Goal: Task Accomplishment & Management: Manage account settings

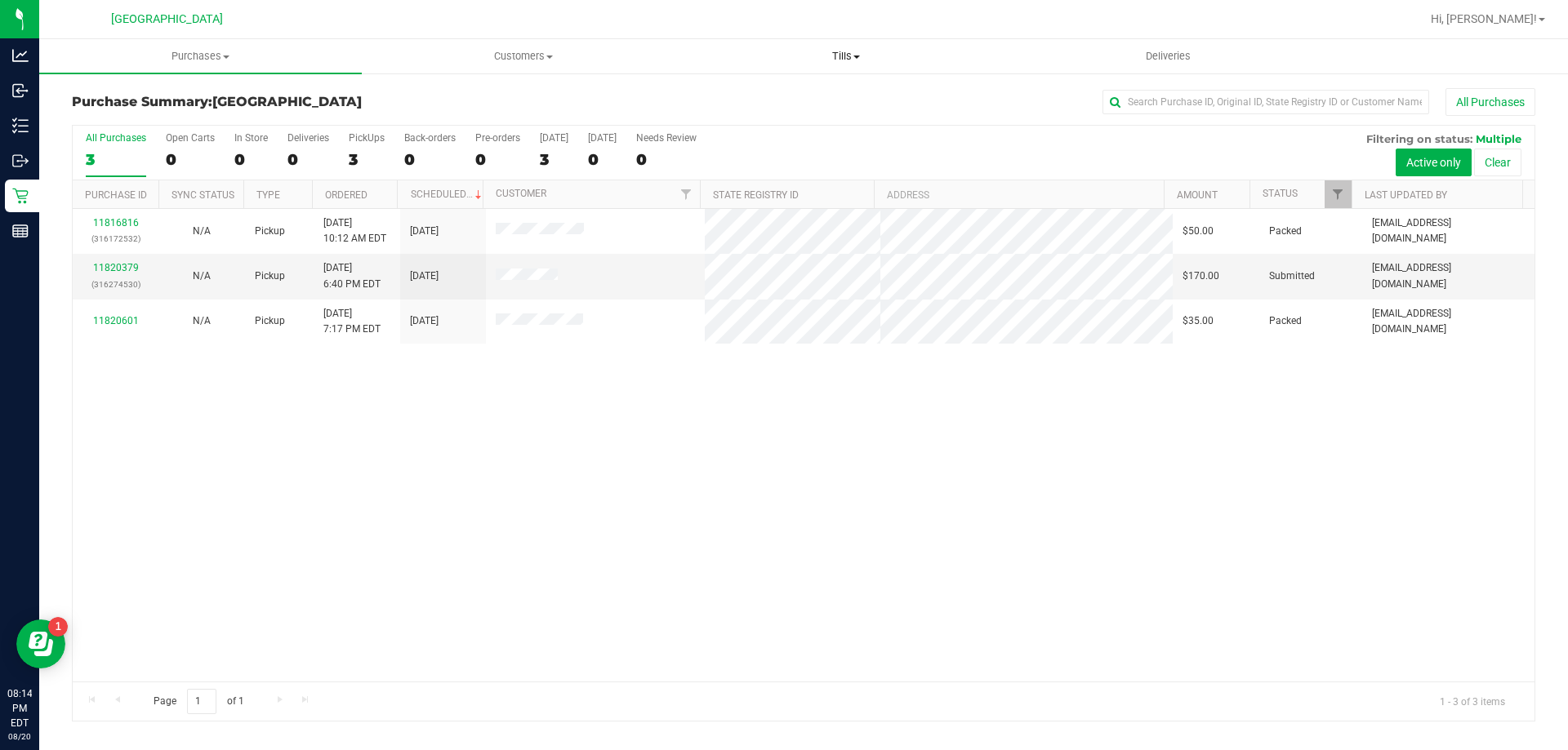
click at [853, 55] on span "Tills" at bounding box center [846, 57] width 321 height 15
click at [760, 103] on span "Manage tills" at bounding box center [739, 98] width 111 height 14
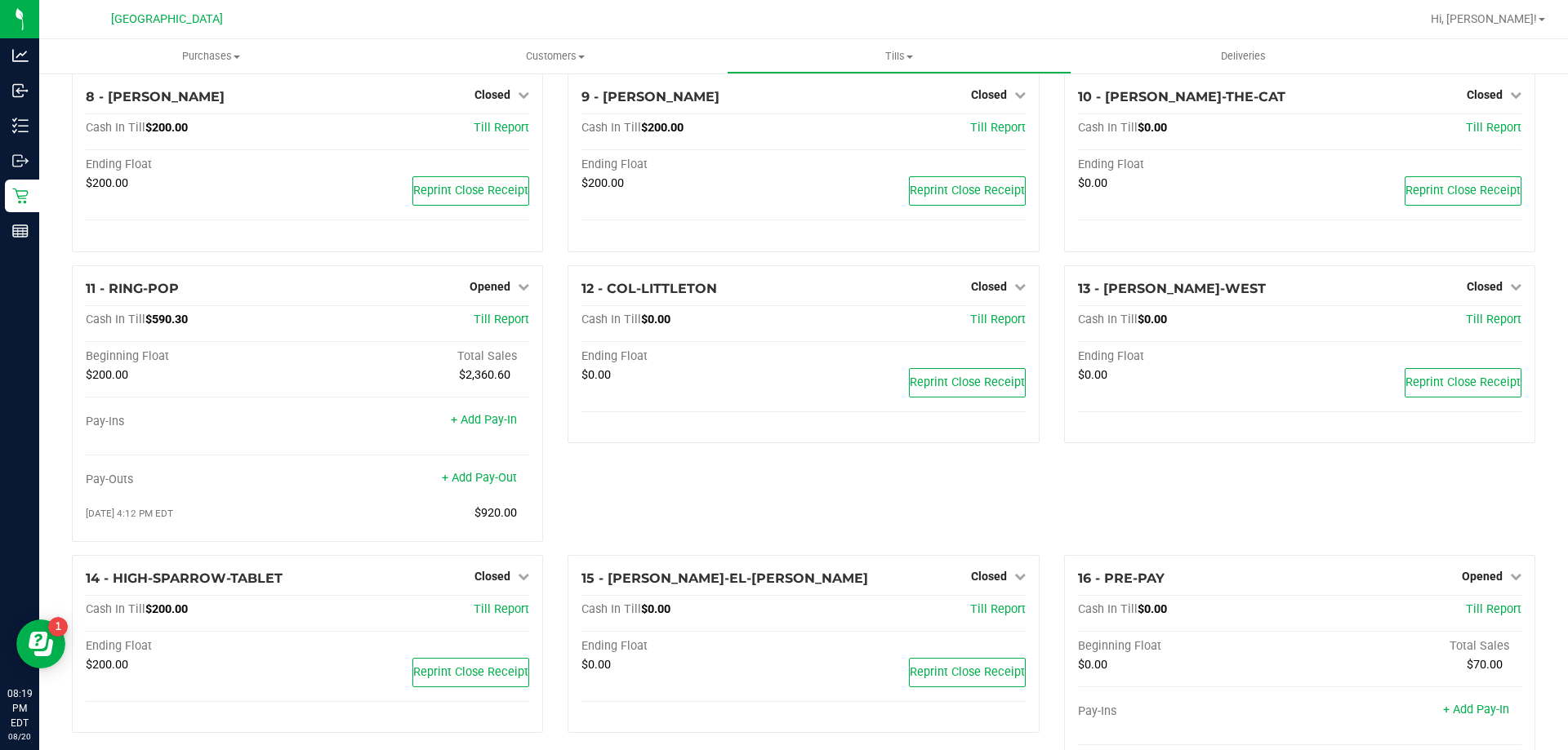
scroll to position [480, 0]
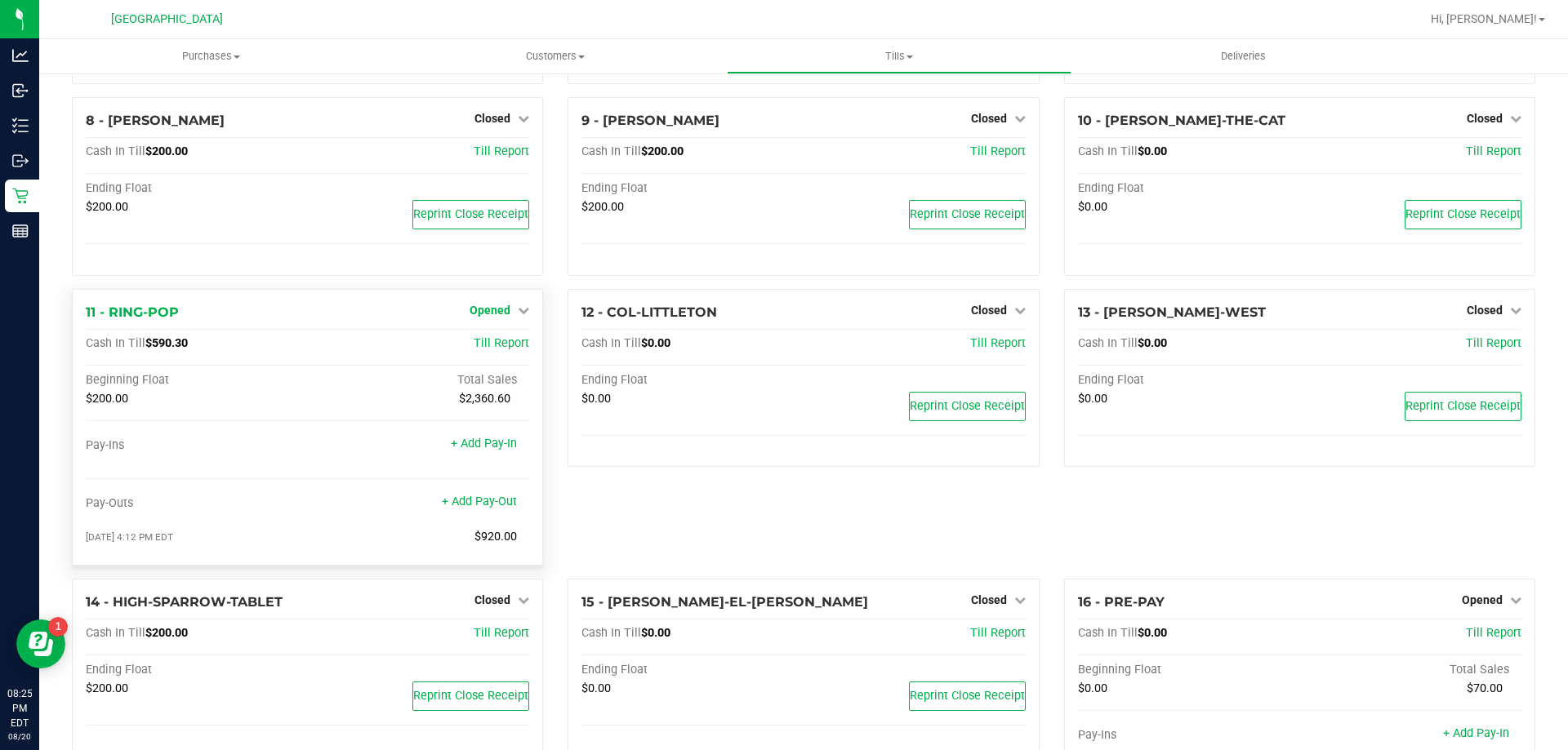
click at [491, 311] on span "Opened" at bounding box center [490, 310] width 41 height 13
click at [490, 349] on link "Close Till" at bounding box center [492, 344] width 44 height 13
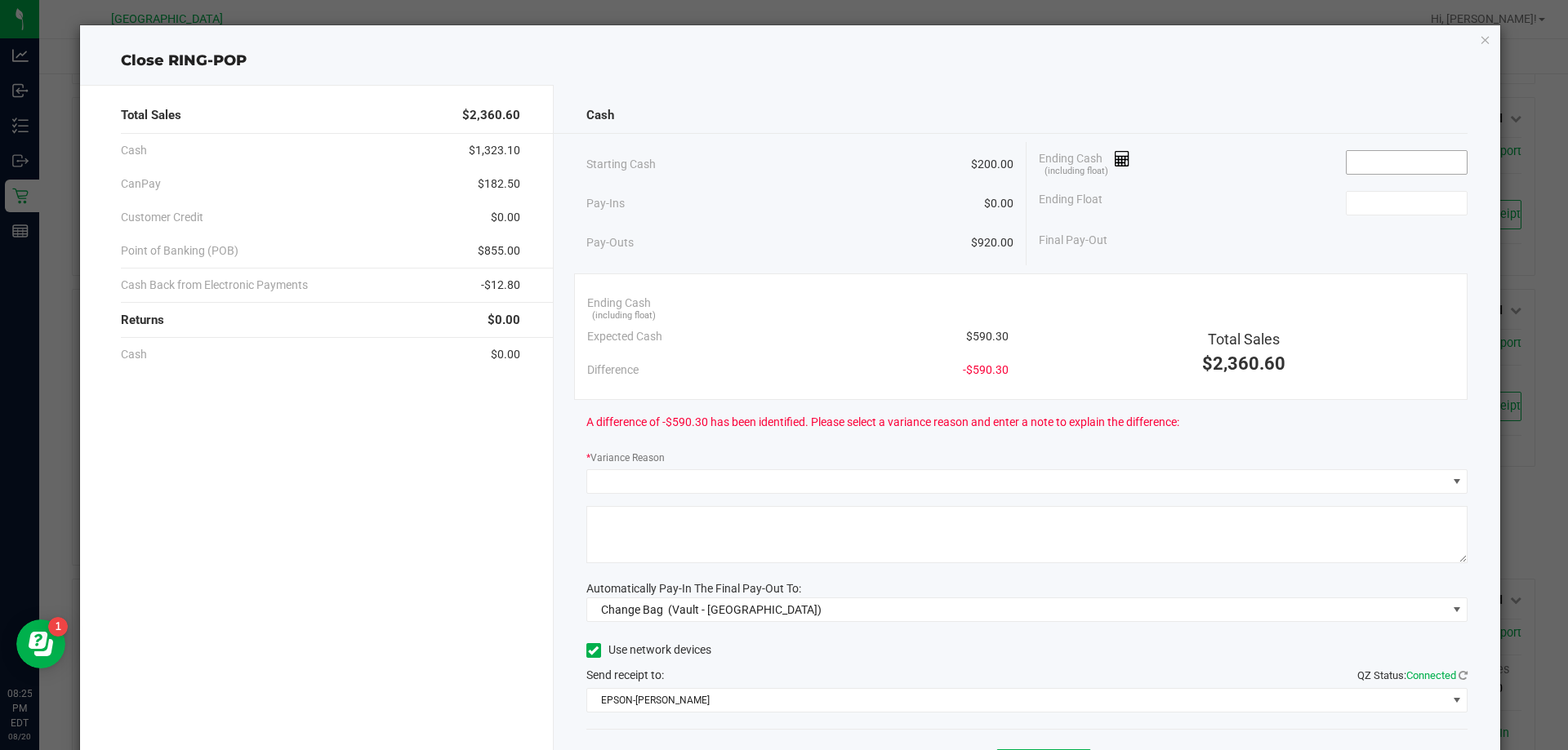
click at [1348, 167] on input at bounding box center [1406, 162] width 120 height 23
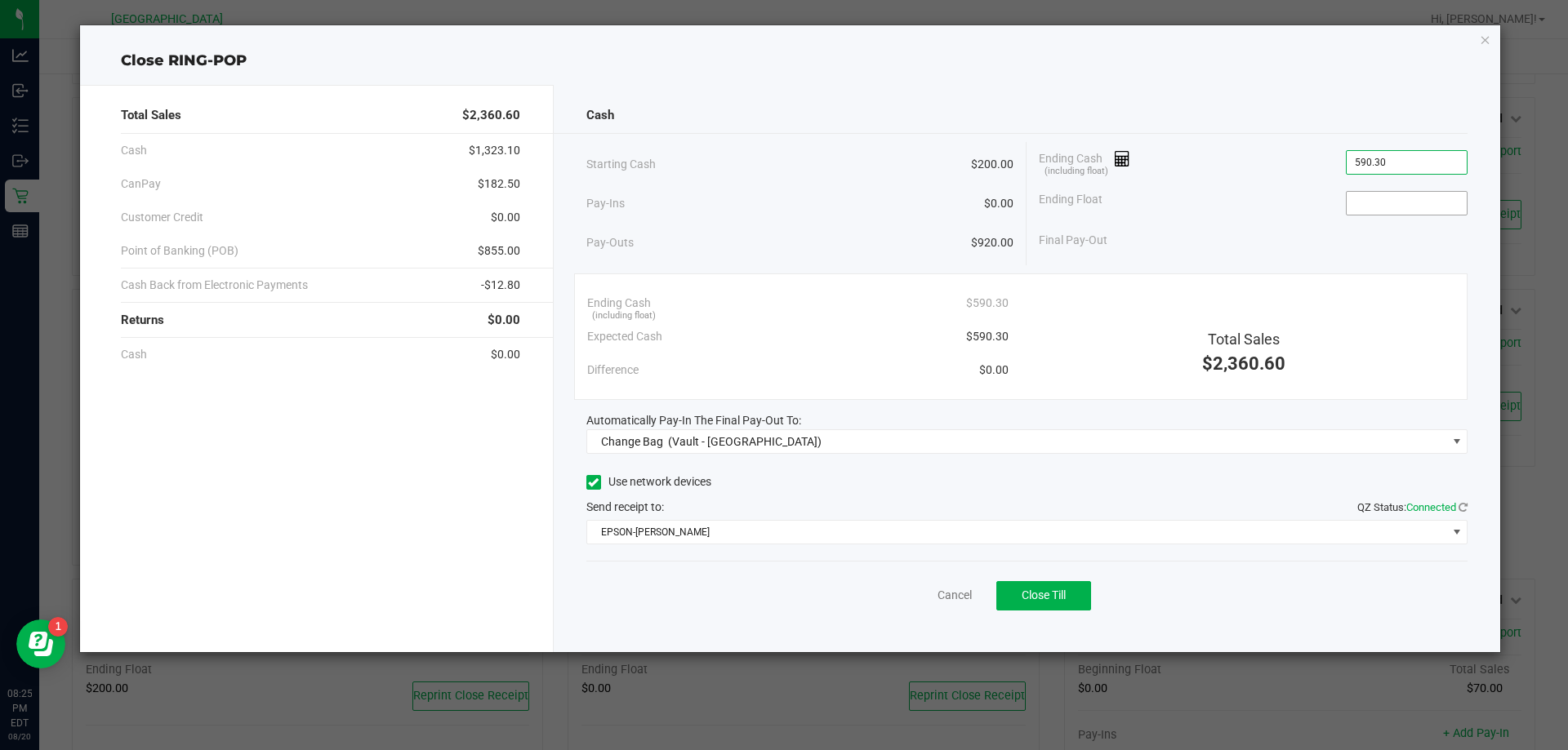
type input "$590.30"
click at [1450, 195] on input at bounding box center [1406, 203] width 120 height 23
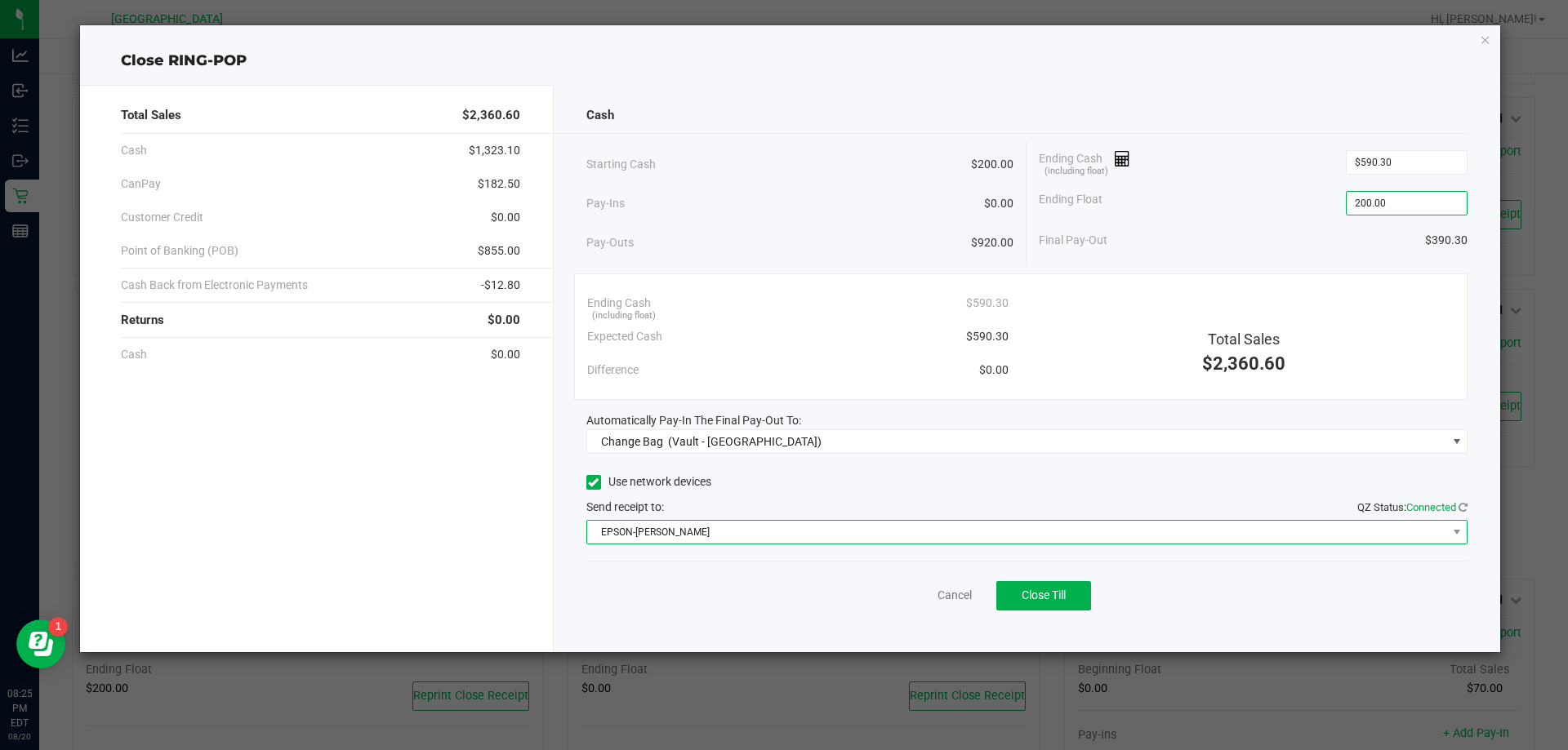
type input "$200.00"
click at [892, 528] on span "EPSON-AUDREY-KITCHING" at bounding box center [1017, 532] width 860 height 23
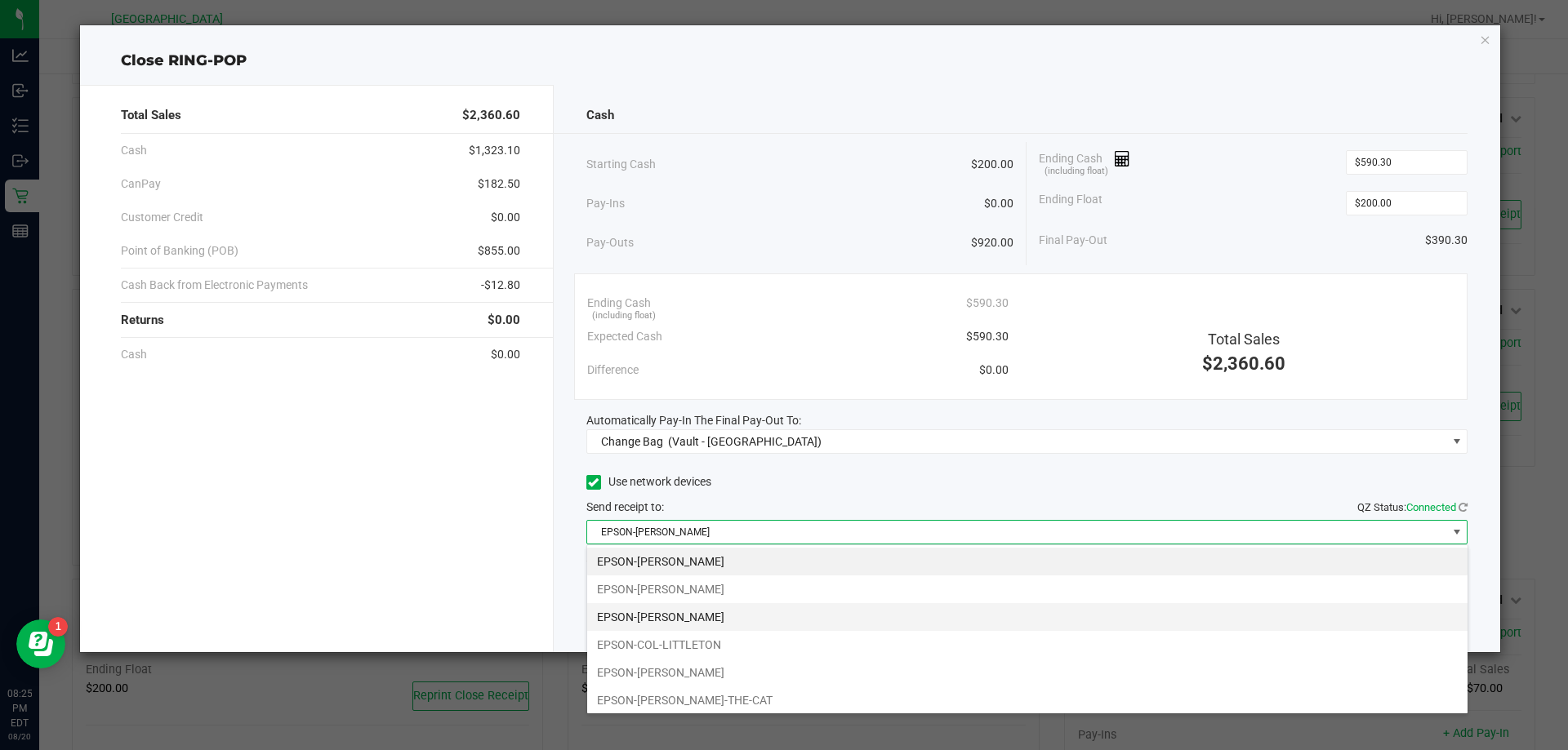
scroll to position [25, 881]
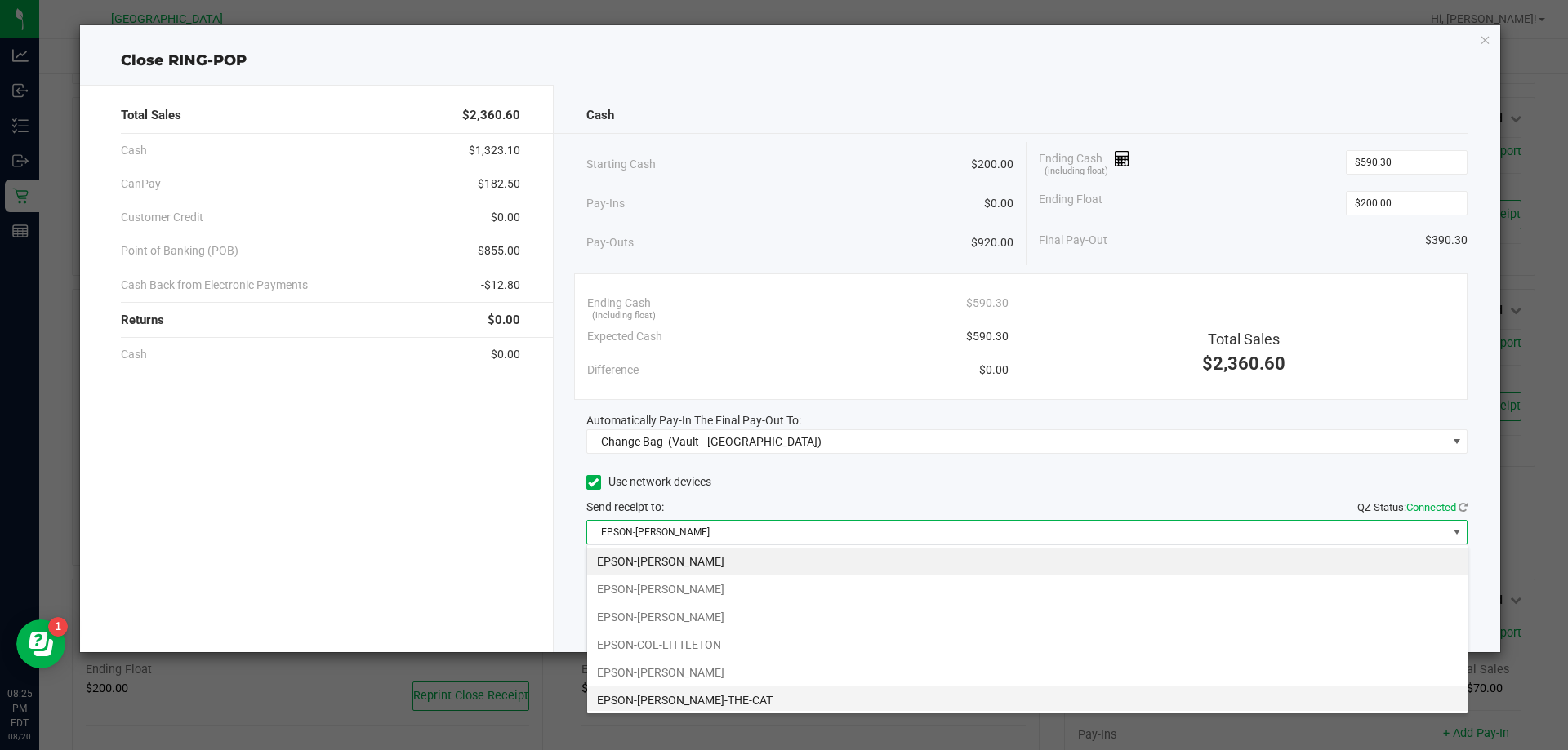
click at [685, 697] on li "EPSON-CONRAD-THE-CAT" at bounding box center [1026, 700] width 880 height 27
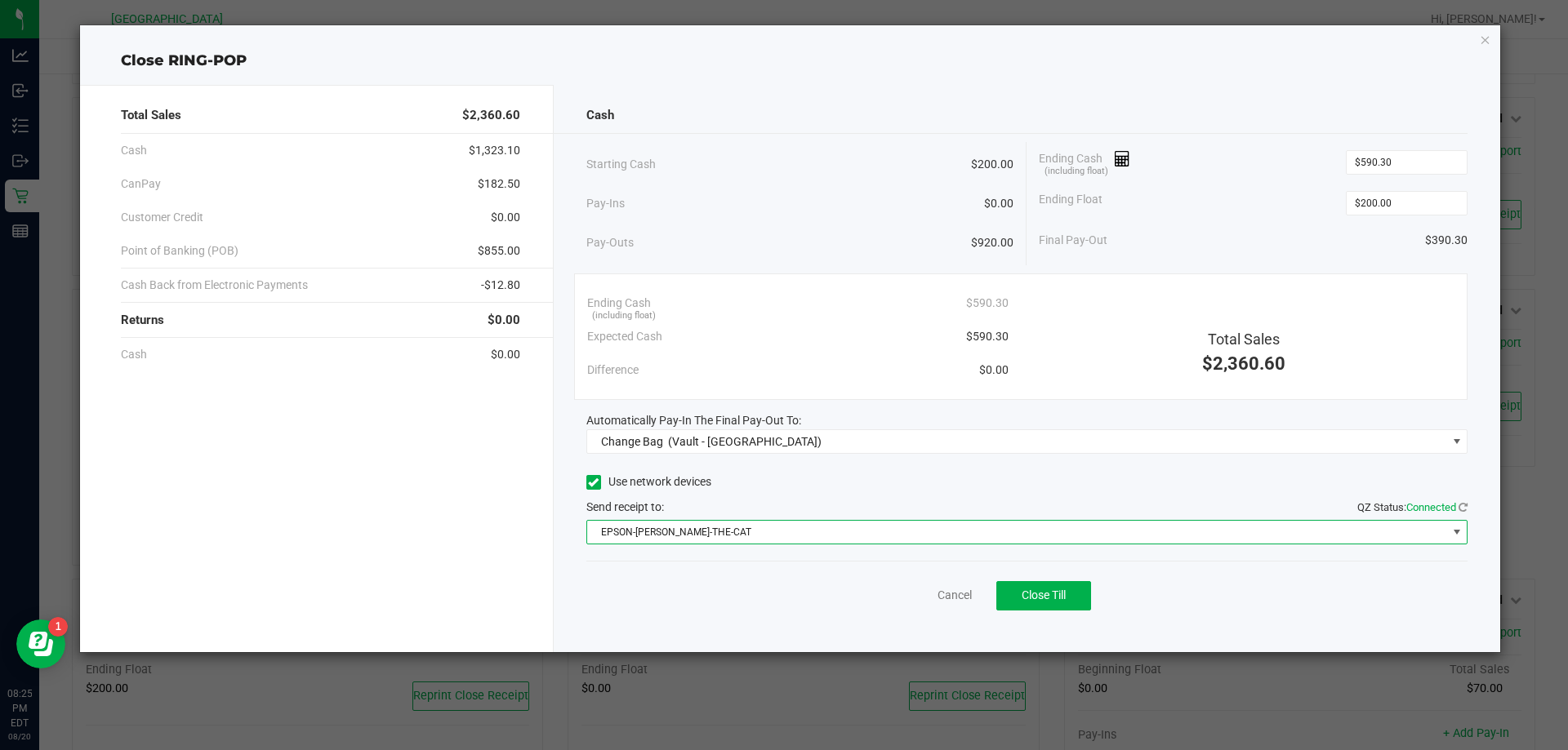
click at [745, 453] on div "Cash Starting Cash $200.00 Pay-Ins $0.00 Pay-Outs $920.00 Ending Cash (includin…" at bounding box center [1027, 368] width 947 height 568
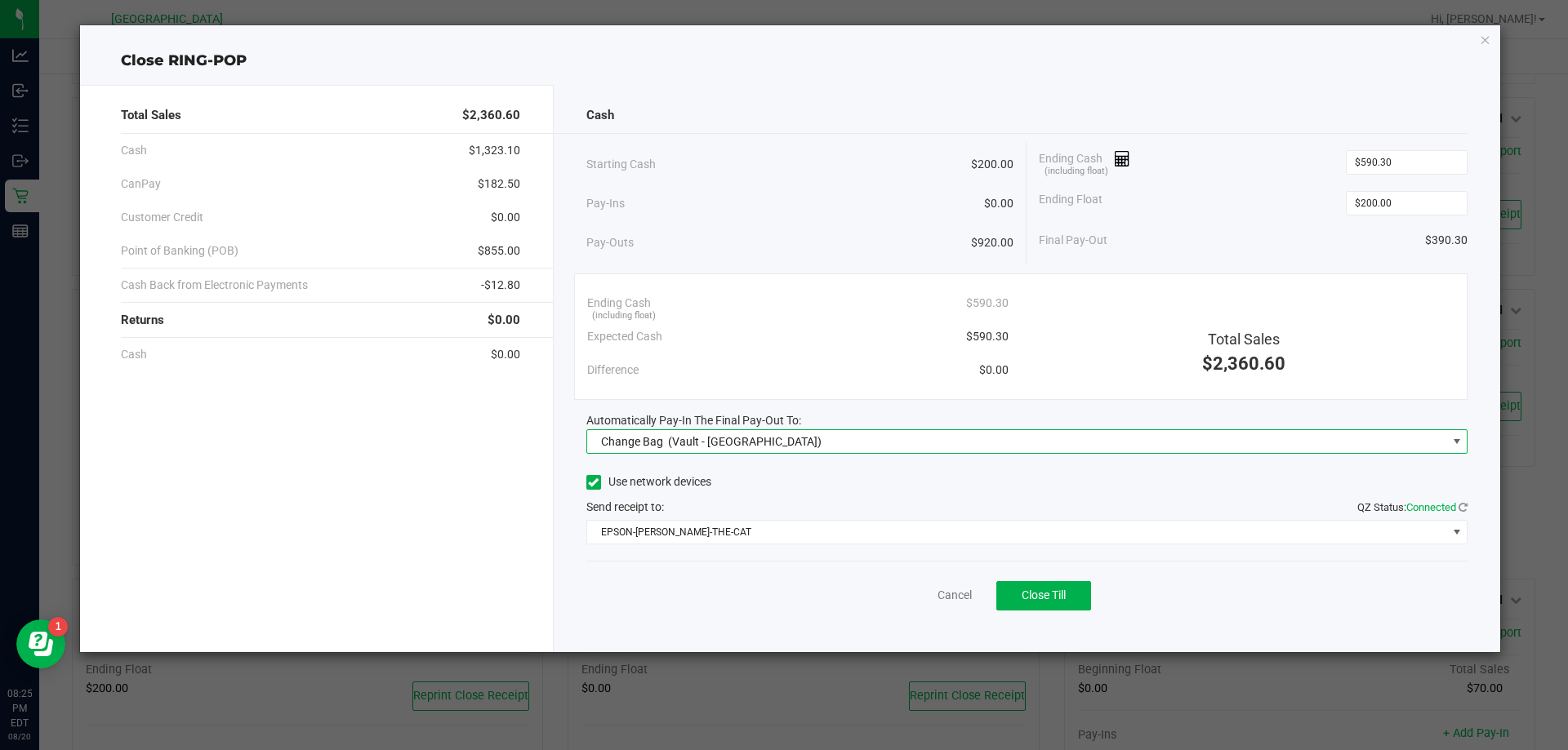
click at [736, 441] on span "(Vault - Orange Park WC)" at bounding box center [745, 442] width 153 height 13
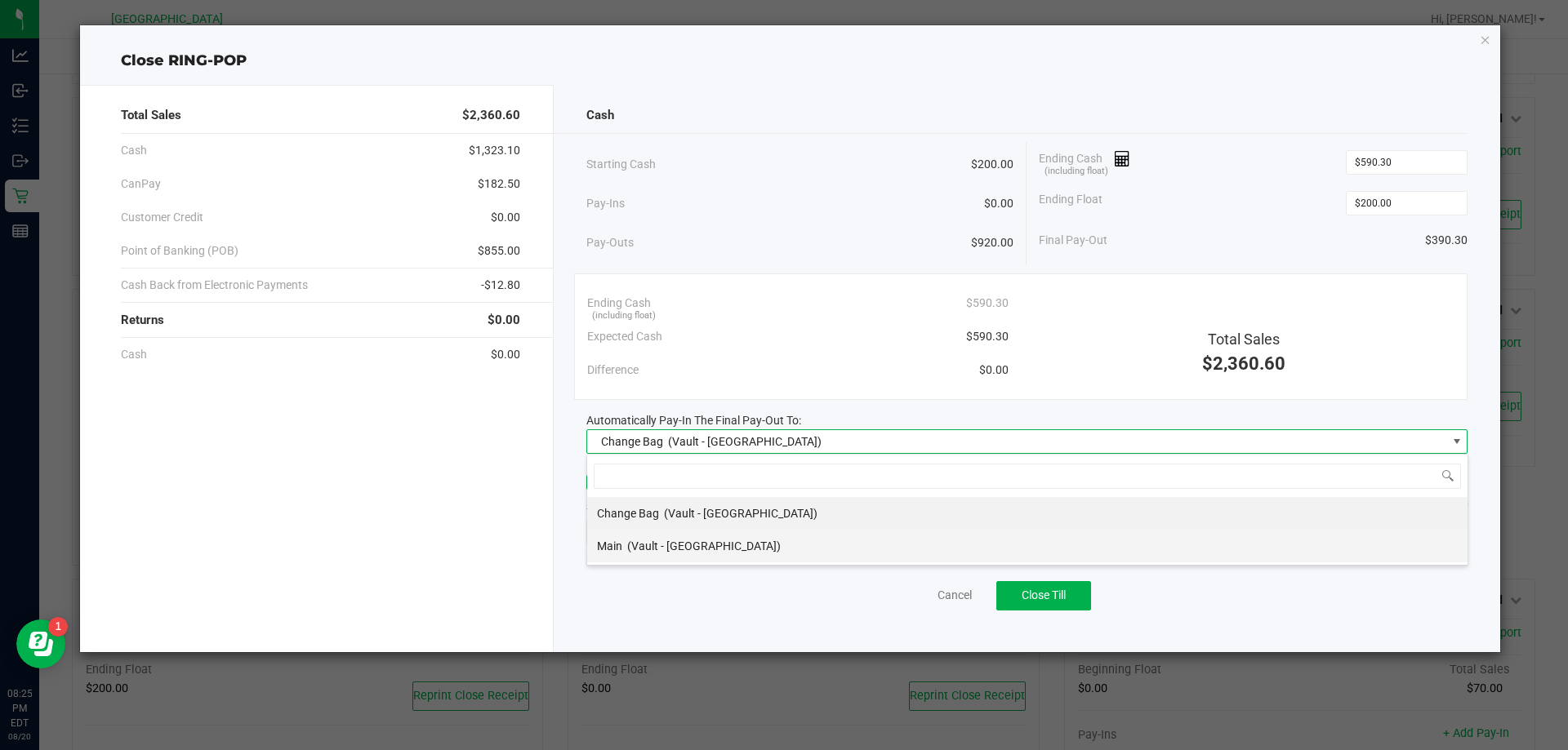
click at [700, 537] on div "Main (Vault - Orange Park WC)" at bounding box center [689, 545] width 183 height 29
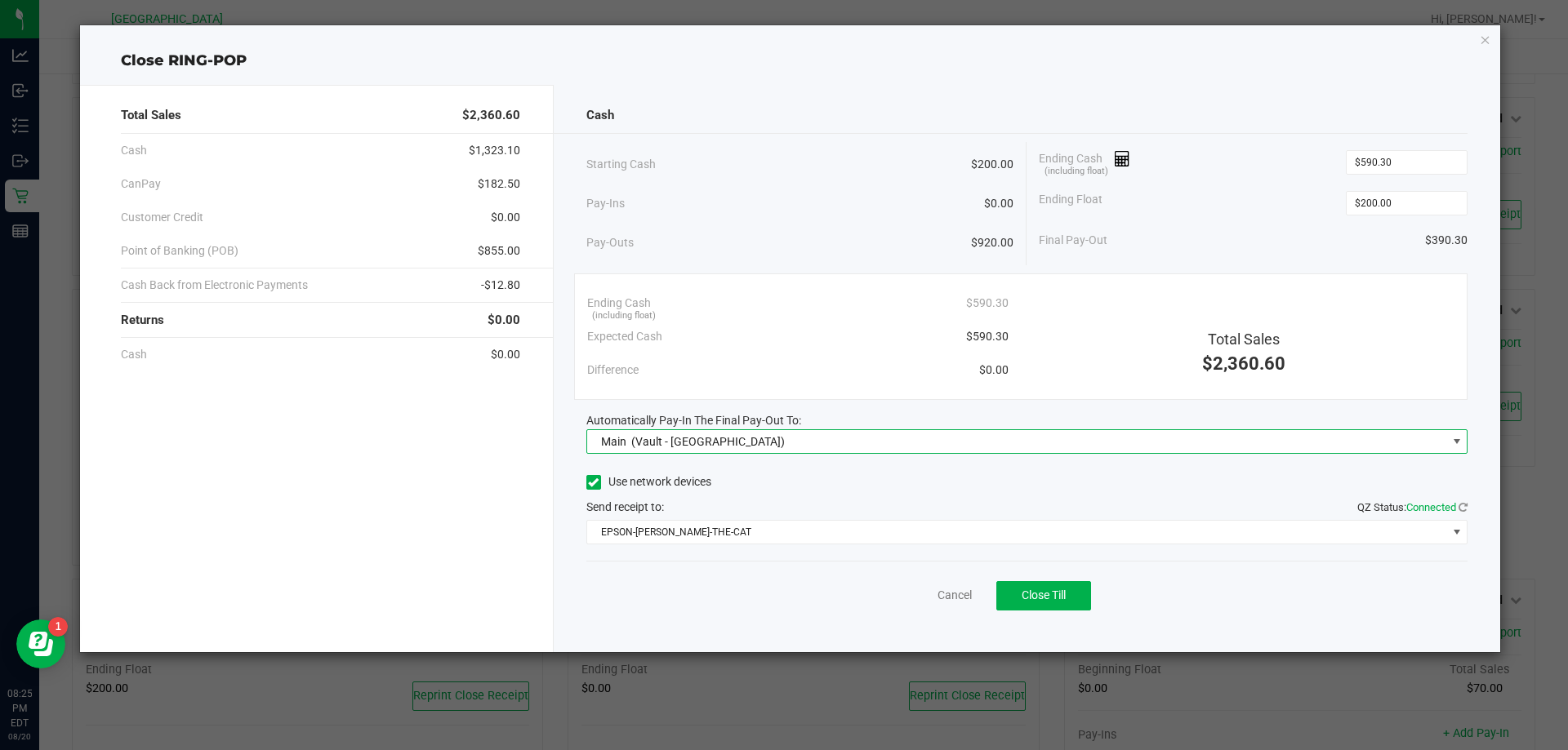
click at [666, 586] on div "Cancel Close Till" at bounding box center [1026, 592] width 882 height 63
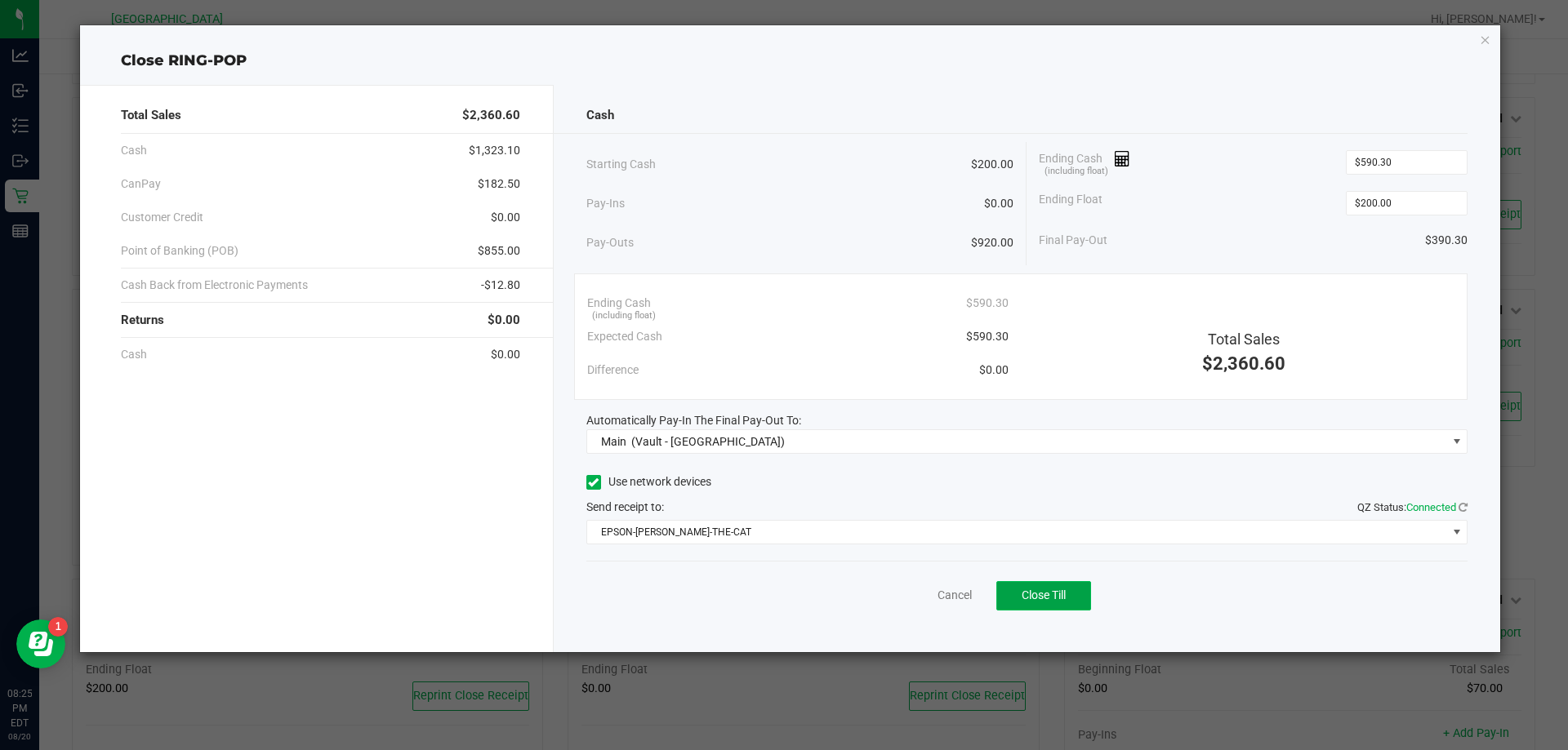
click at [1024, 602] on span "Close Till" at bounding box center [1043, 595] width 44 height 13
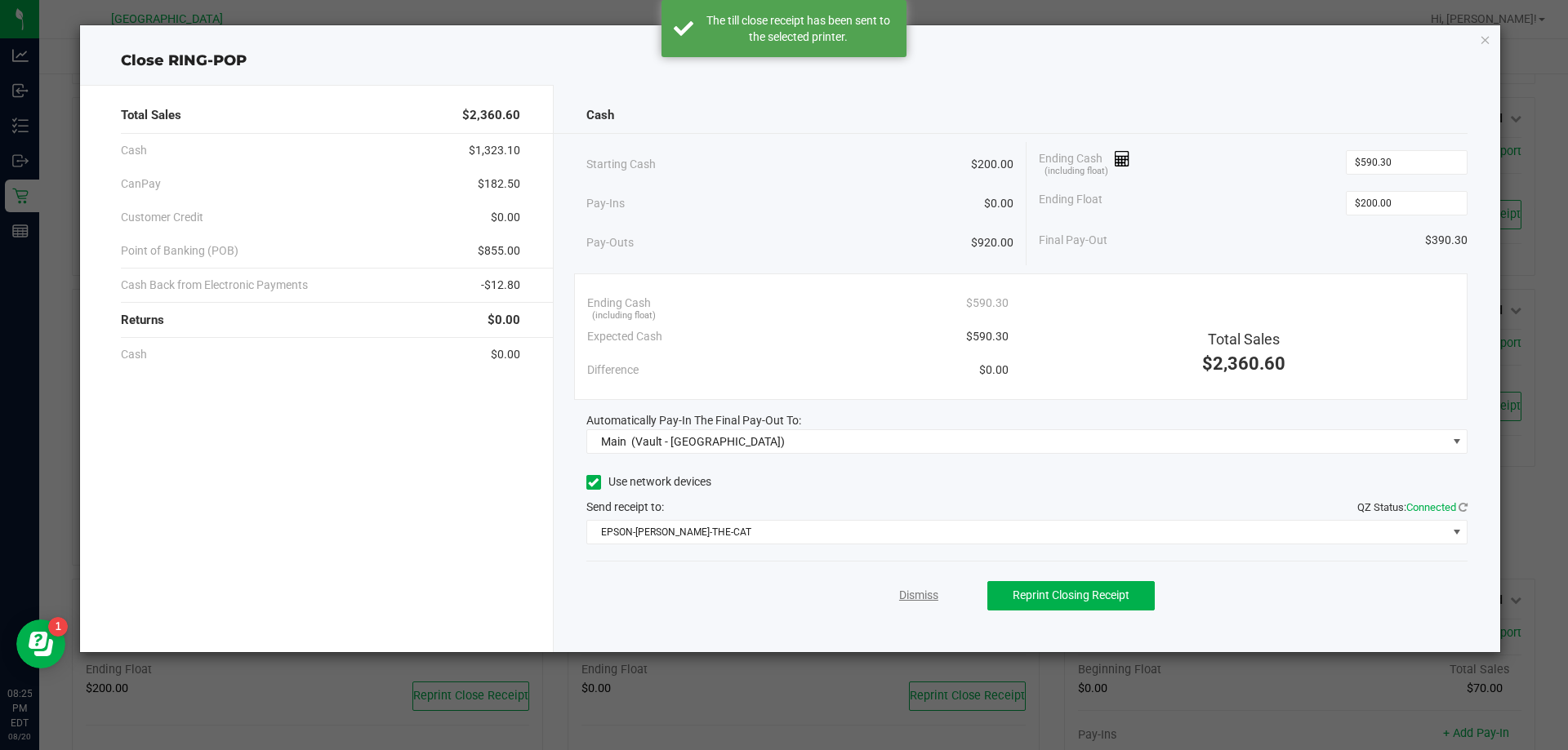
click at [923, 602] on link "Dismiss" at bounding box center [918, 595] width 39 height 17
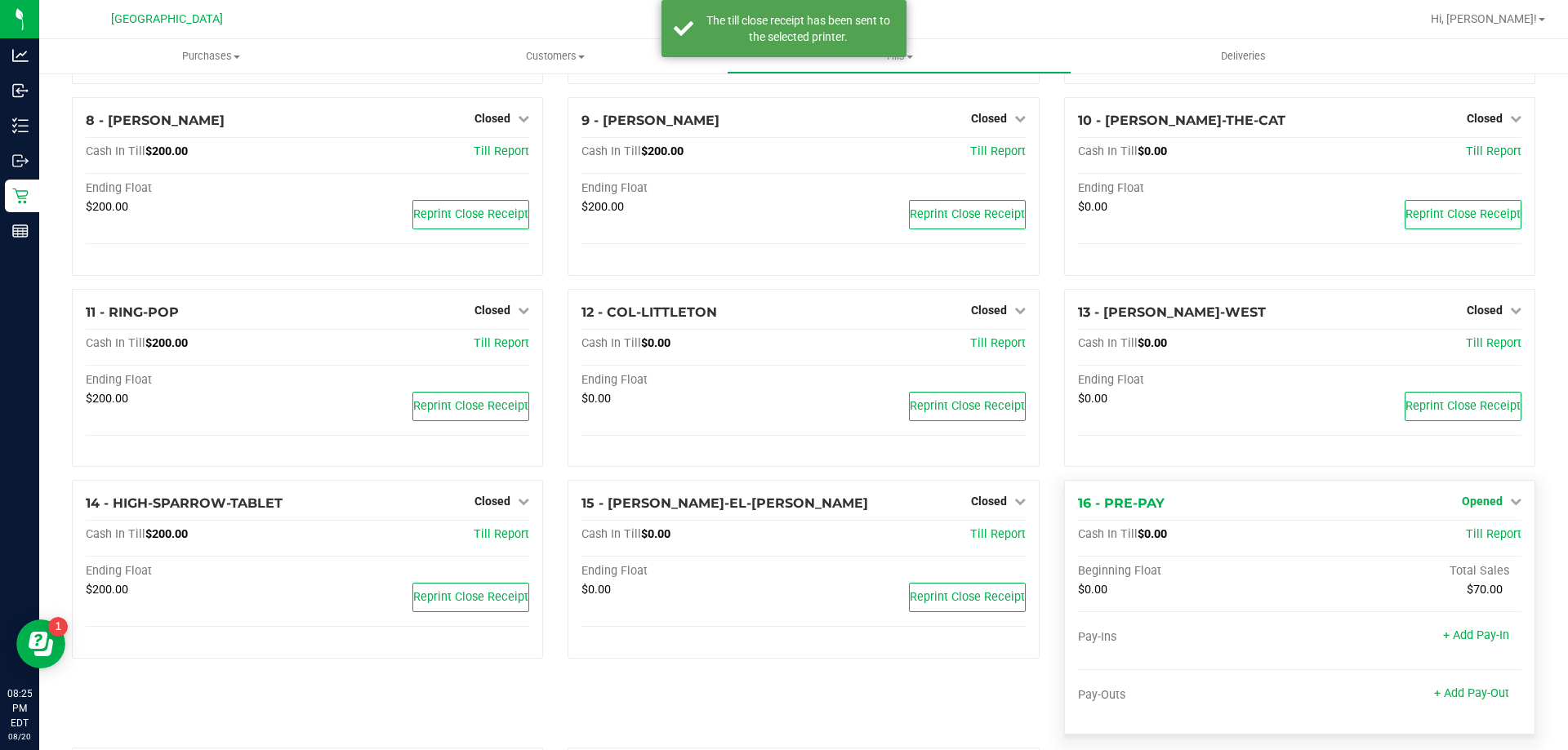
click at [1487, 507] on span "Opened" at bounding box center [1482, 502] width 41 height 13
click at [1468, 542] on link "Close Till" at bounding box center [1484, 536] width 44 height 13
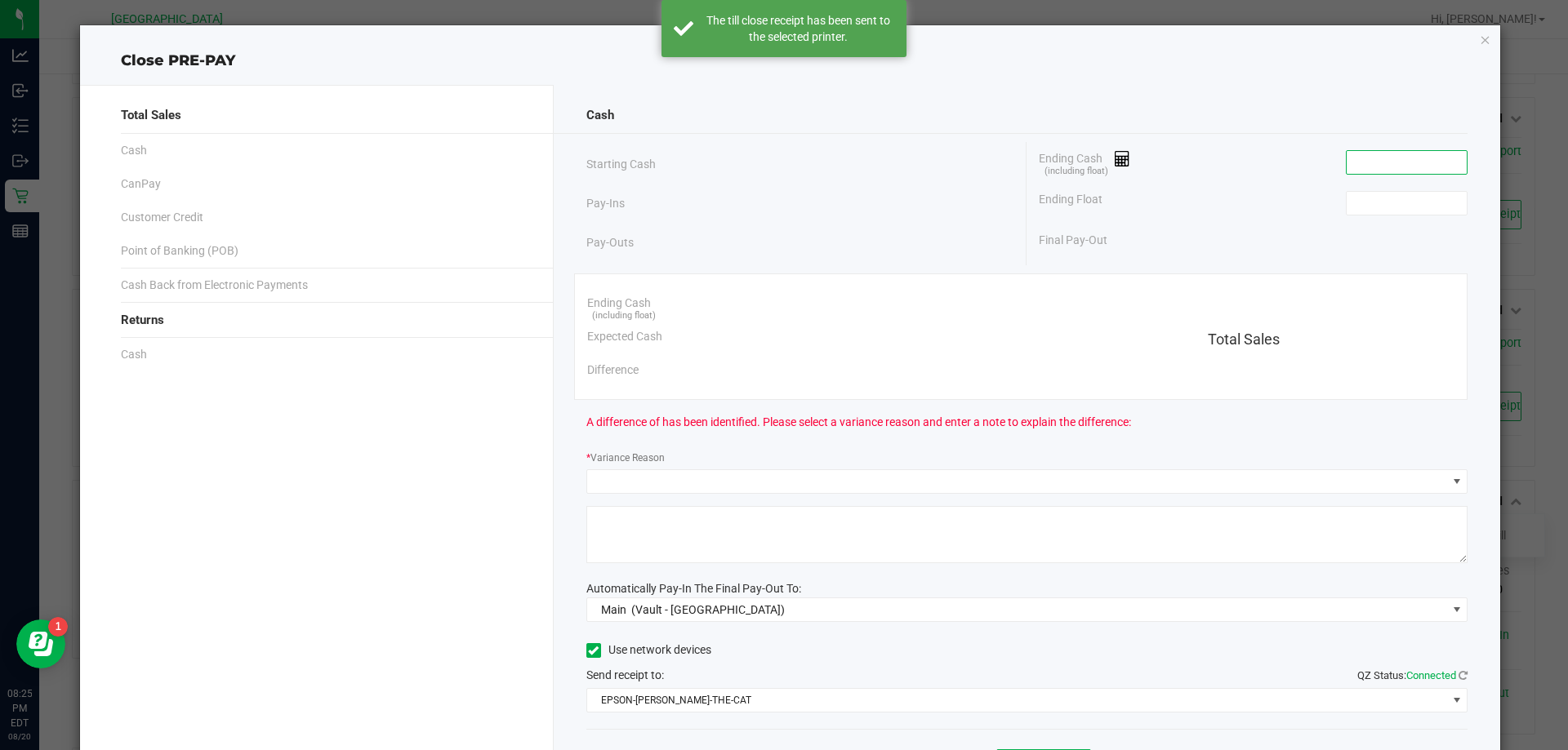
click at [1387, 162] on input at bounding box center [1406, 162] width 120 height 23
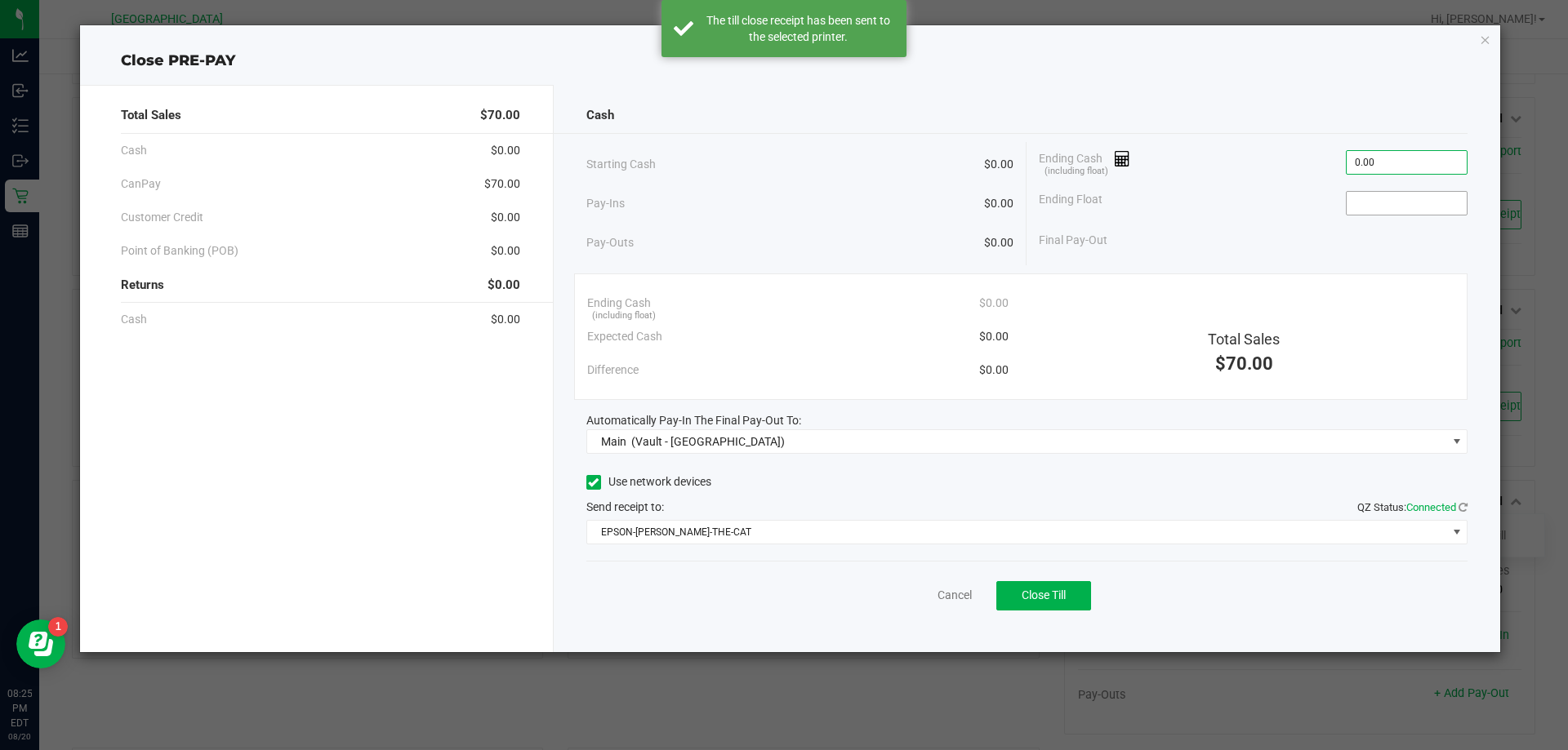
type input "$0.00"
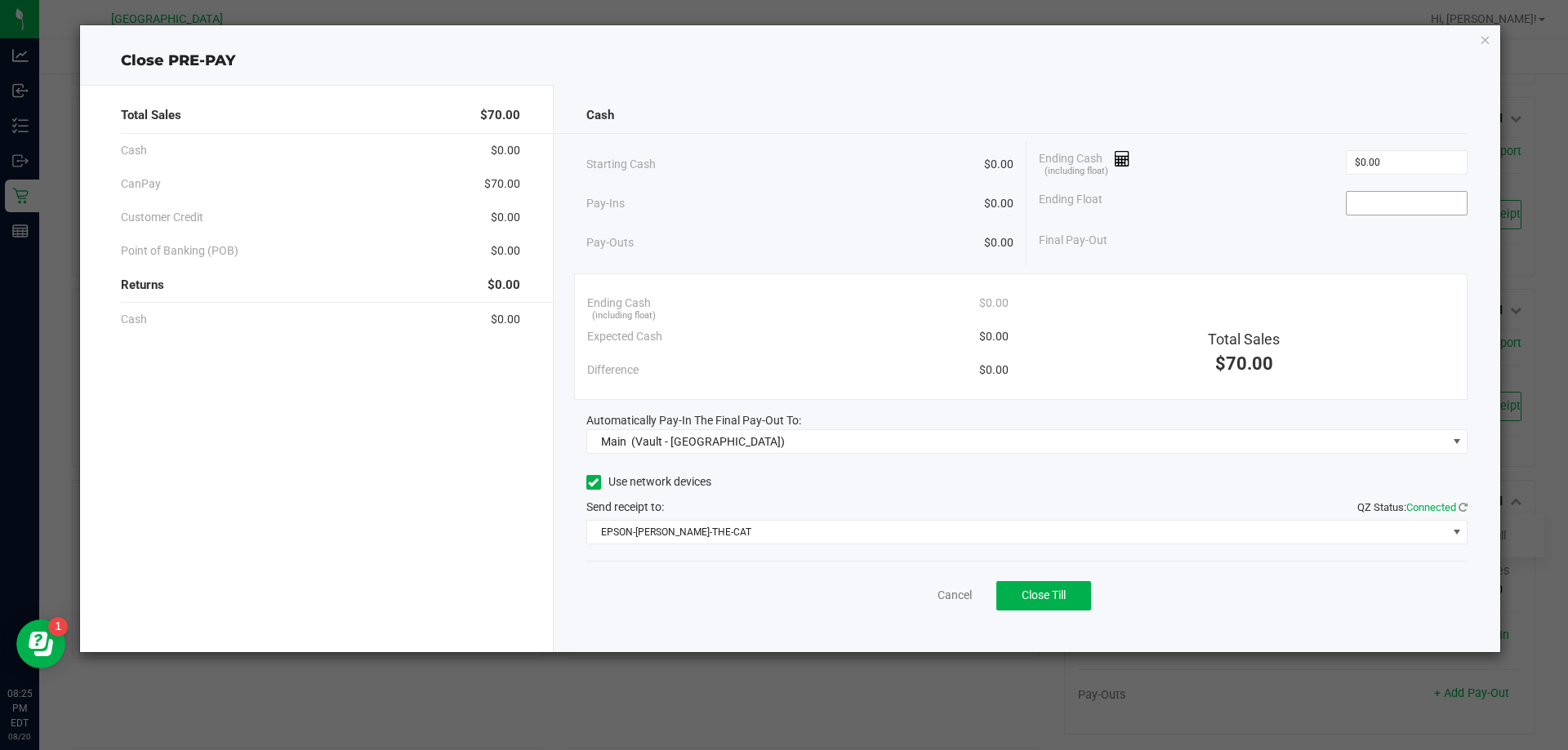
click at [1378, 214] on span at bounding box center [1406, 203] width 122 height 25
click at [1381, 207] on input at bounding box center [1406, 203] width 120 height 23
type input "$0.00"
click at [1320, 236] on div "Final Pay-Out $0.00" at bounding box center [1253, 240] width 429 height 33
click at [1061, 604] on button "Close Till" at bounding box center [1043, 595] width 95 height 29
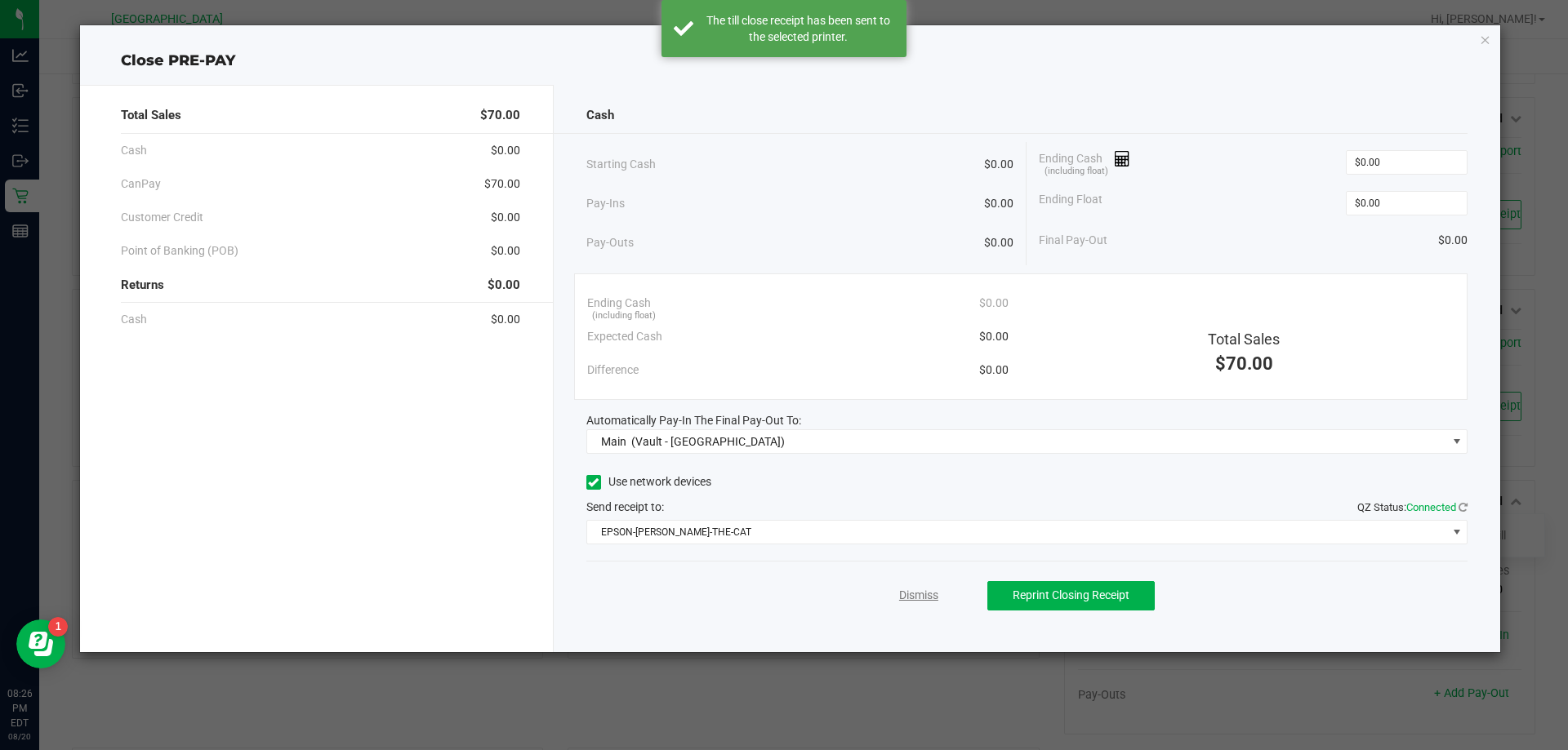
click at [919, 596] on link "Dismiss" at bounding box center [918, 595] width 39 height 17
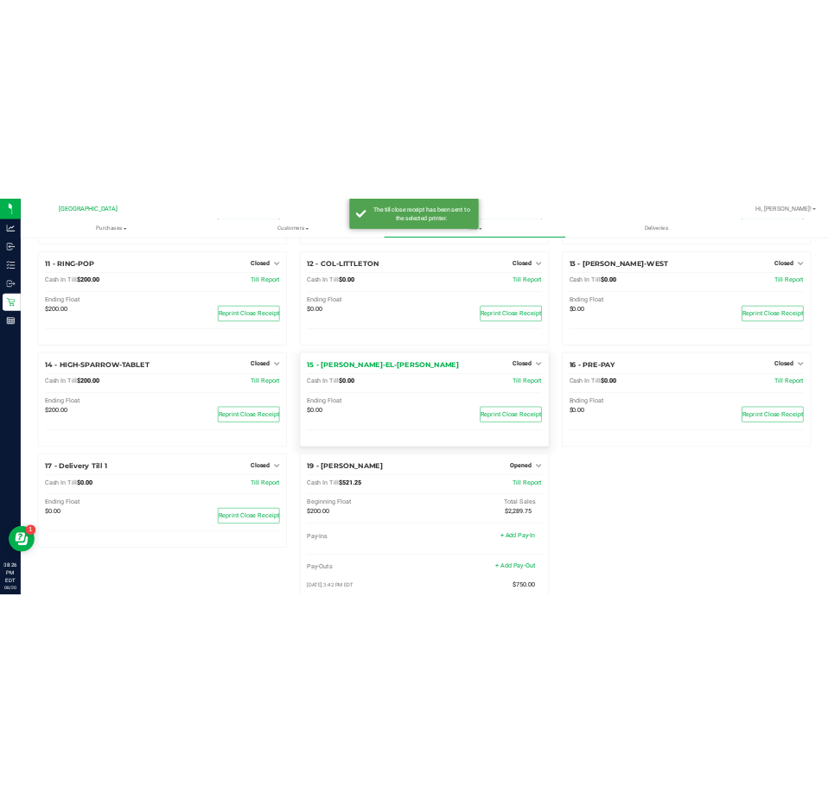
scroll to position [754, 0]
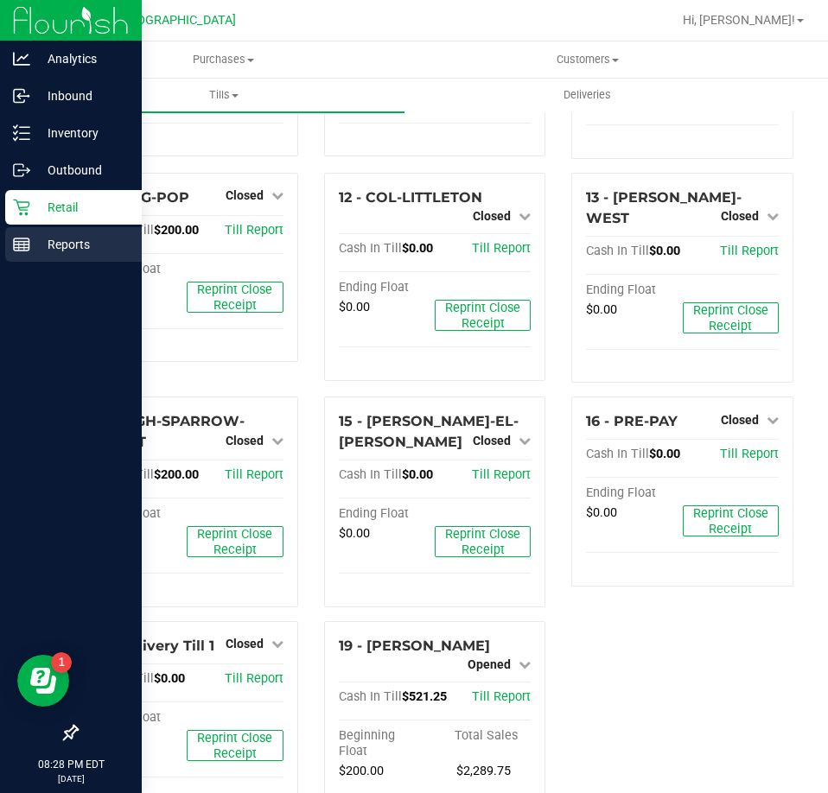
click at [48, 252] on p "Reports" at bounding box center [82, 244] width 104 height 21
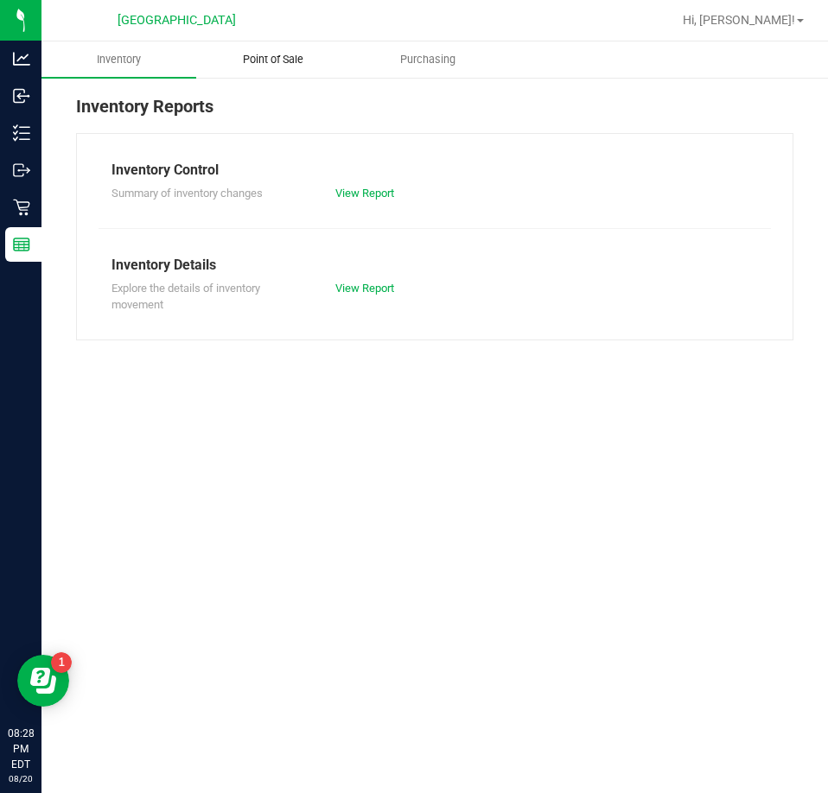
click at [263, 60] on span "Point of Sale" at bounding box center [272, 60] width 107 height 16
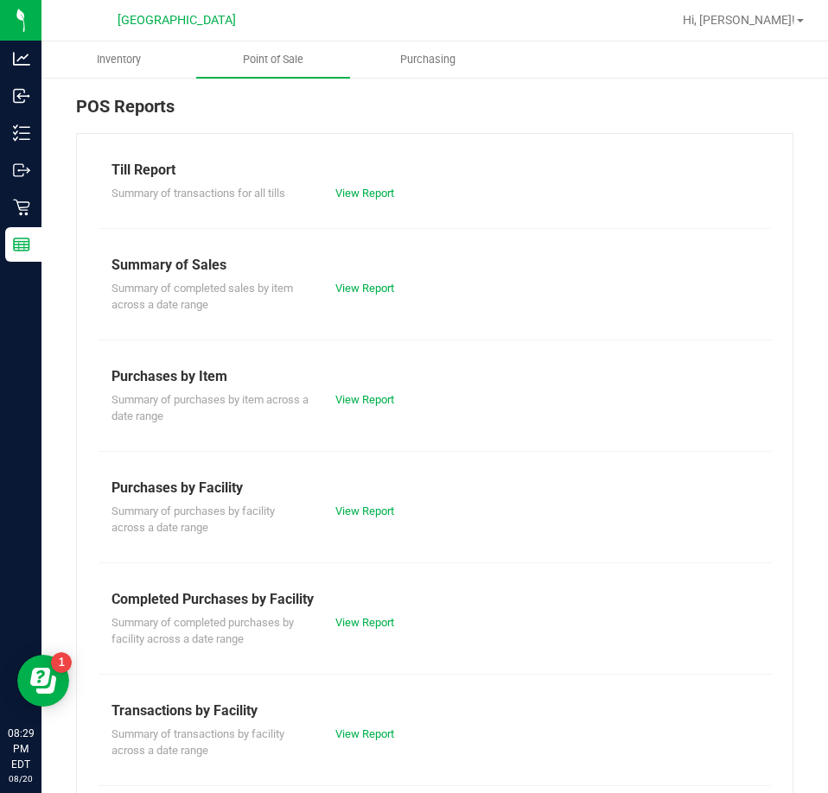
click at [364, 629] on div "View Report" at bounding box center [378, 622] width 112 height 17
click at [359, 626] on link "View Report" at bounding box center [364, 622] width 59 height 13
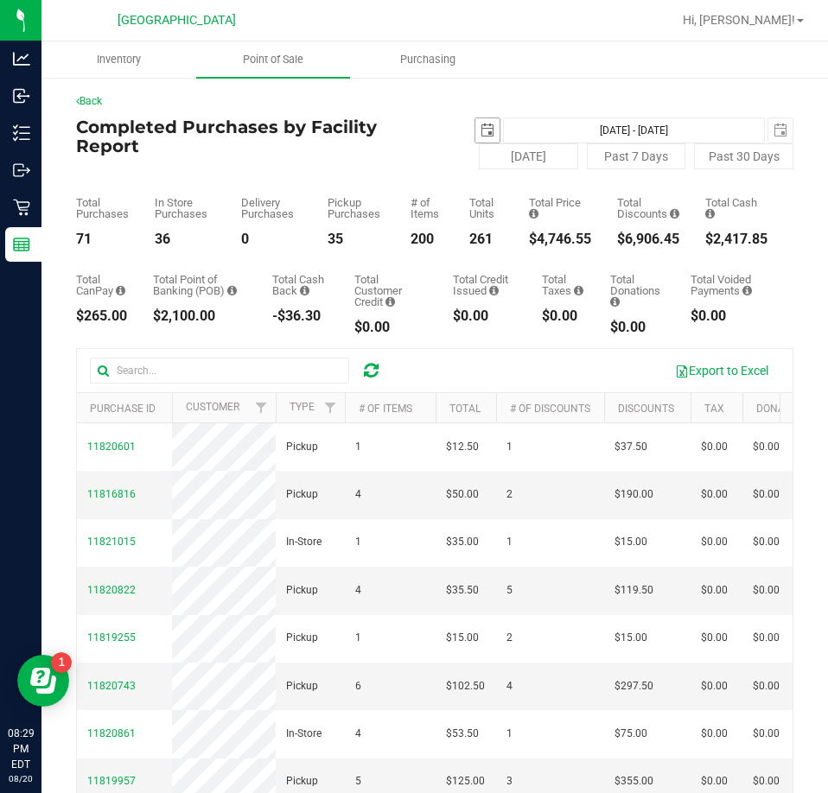
click at [486, 122] on span "select" at bounding box center [487, 130] width 24 height 24
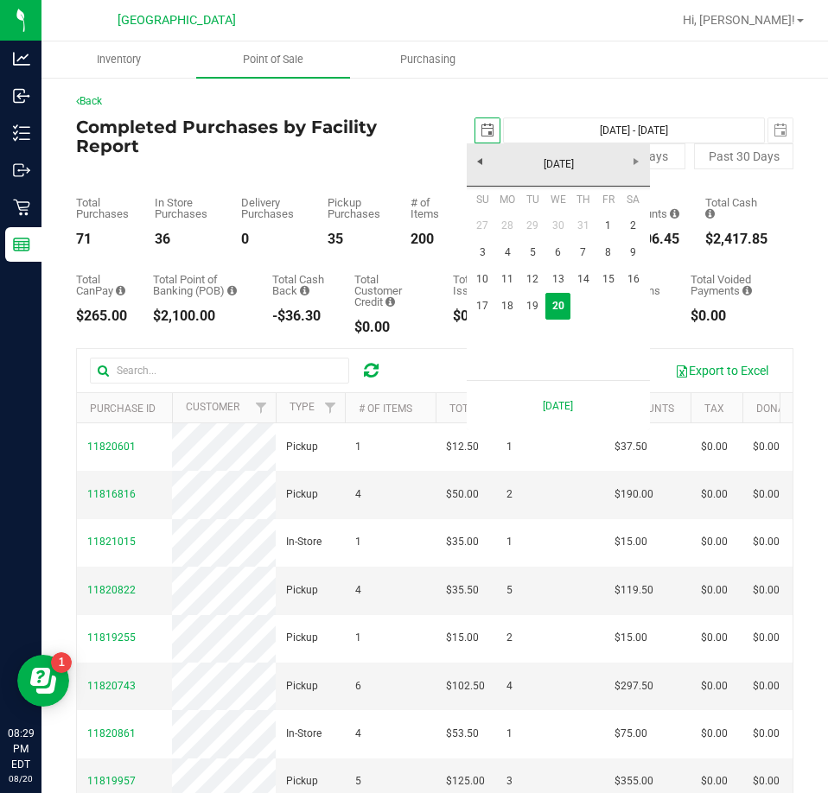
scroll to position [0, 43]
click at [518, 306] on link "18" at bounding box center [507, 306] width 25 height 27
type input "2025-08-18"
type input "Aug 18, 2025 - Aug 20, 2025"
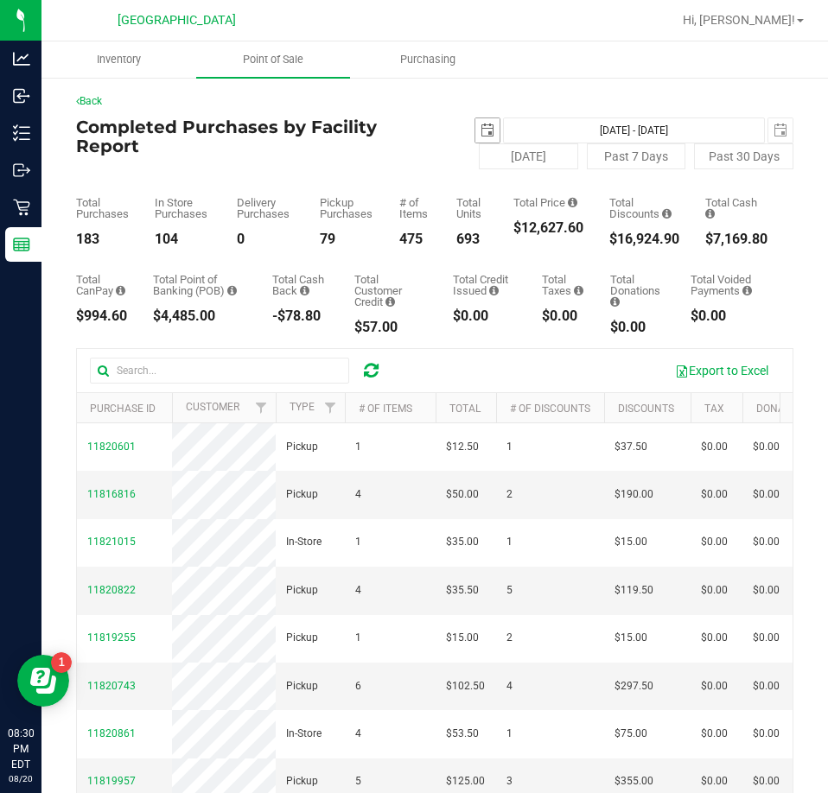
click at [486, 124] on span "select" at bounding box center [487, 131] width 14 height 14
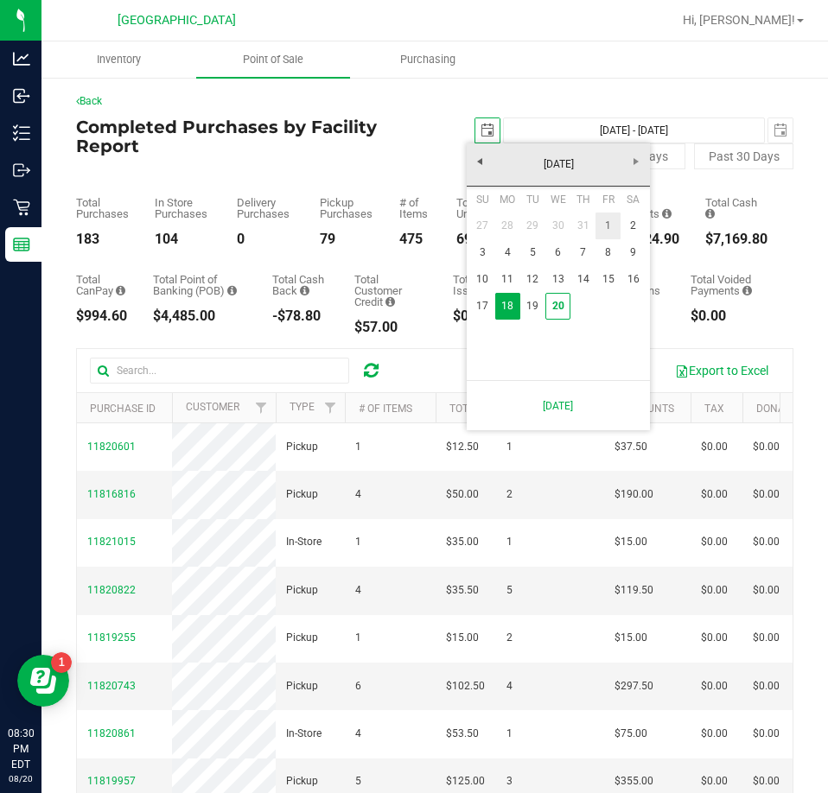
click at [612, 226] on link "1" at bounding box center [607, 226] width 25 height 27
type input "2025-08-01"
type input "Aug 1, 2025 - Aug 20, 2025"
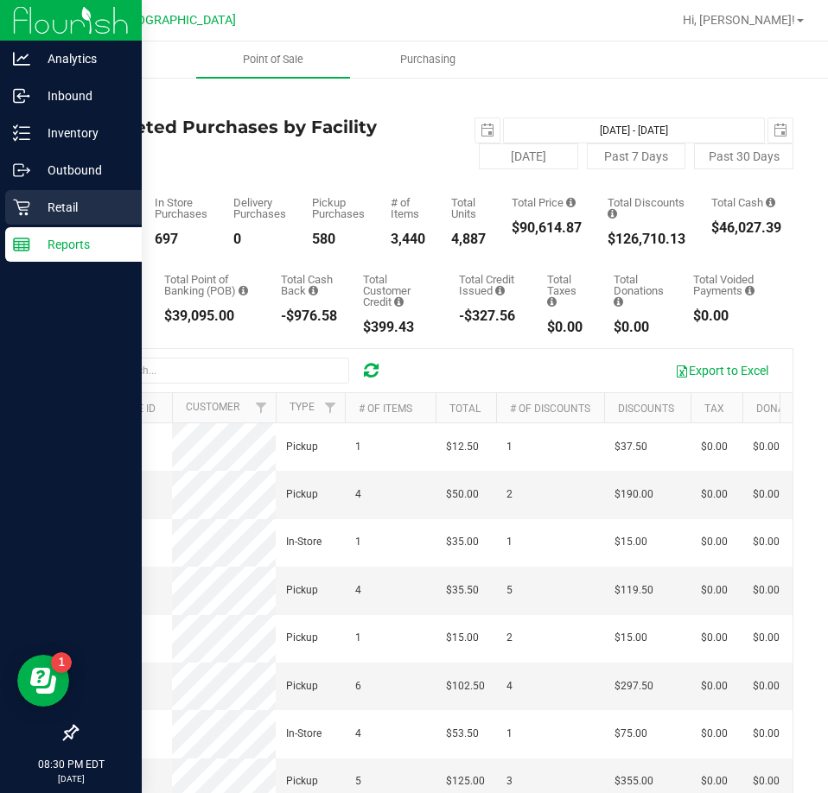
click at [39, 202] on p "Retail" at bounding box center [82, 207] width 104 height 21
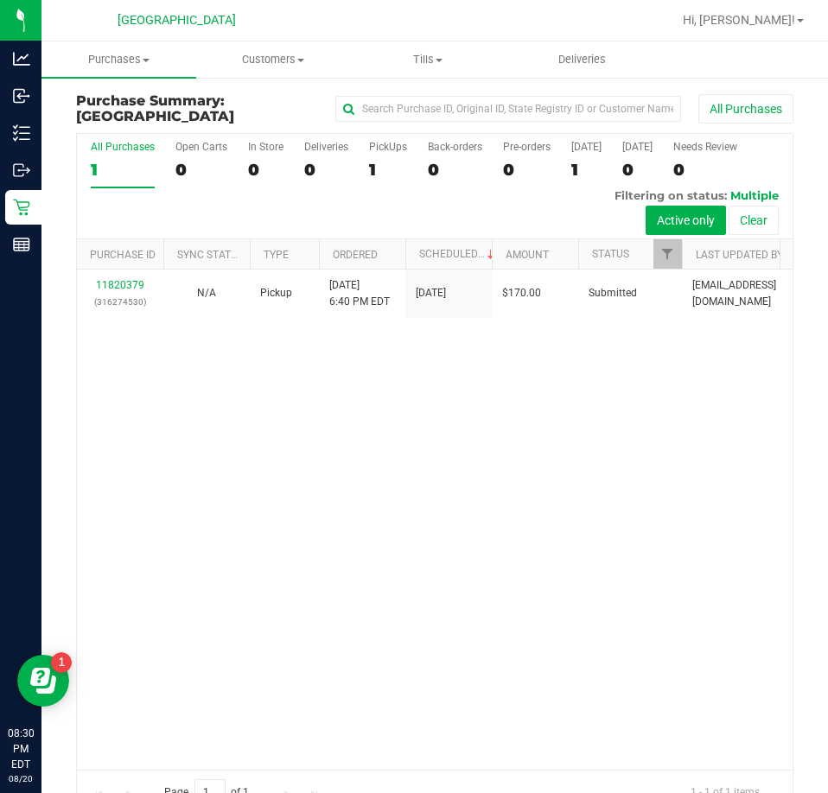
click at [214, 383] on div "11820379 (316274530) N/A Pickup 8/20/2025 6:40 PM EDT 8/20/2025 $170.00 Submitt…" at bounding box center [434, 519] width 715 height 499
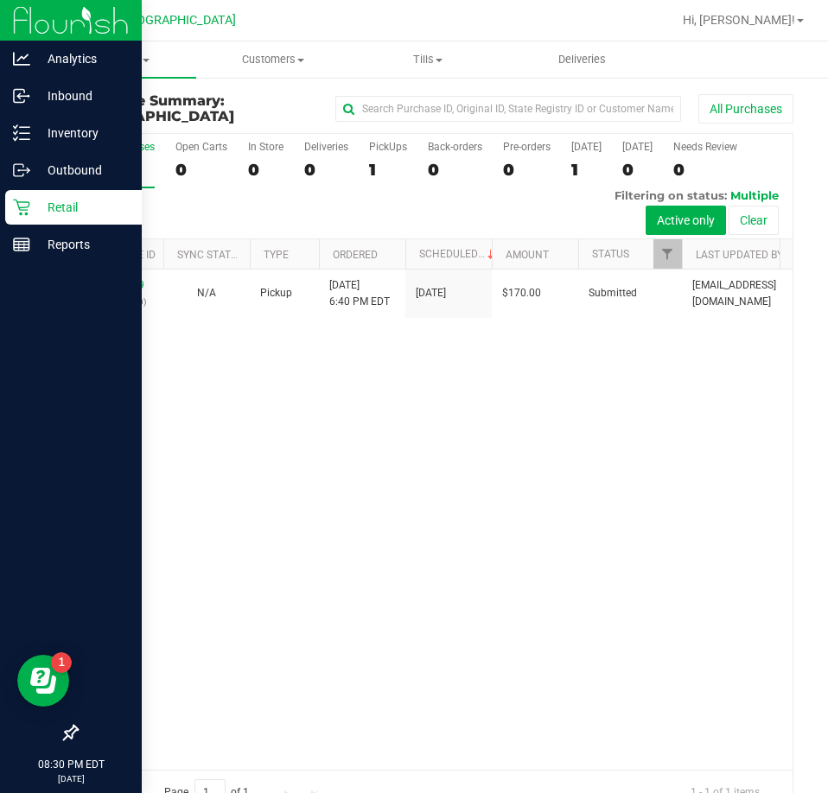
click at [84, 209] on p "Retail" at bounding box center [82, 207] width 104 height 21
click at [22, 264] on link "Reports" at bounding box center [71, 245] width 142 height 37
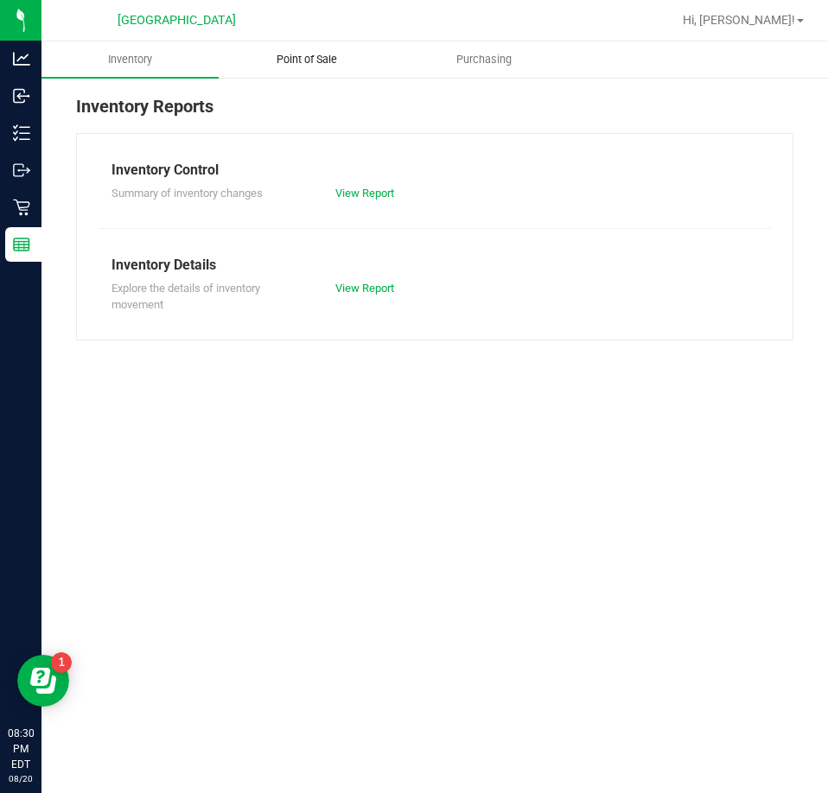
click at [301, 54] on span "Point of Sale" at bounding box center [306, 60] width 107 height 16
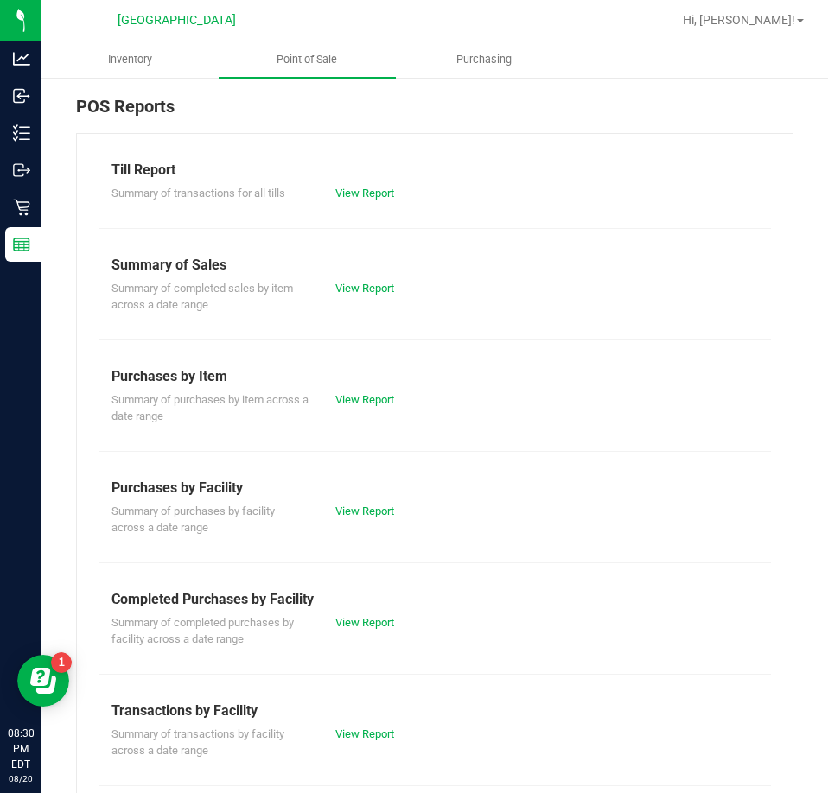
click at [347, 503] on div "View Report" at bounding box center [378, 511] width 112 height 17
click at [348, 511] on link "View Report" at bounding box center [364, 511] width 59 height 13
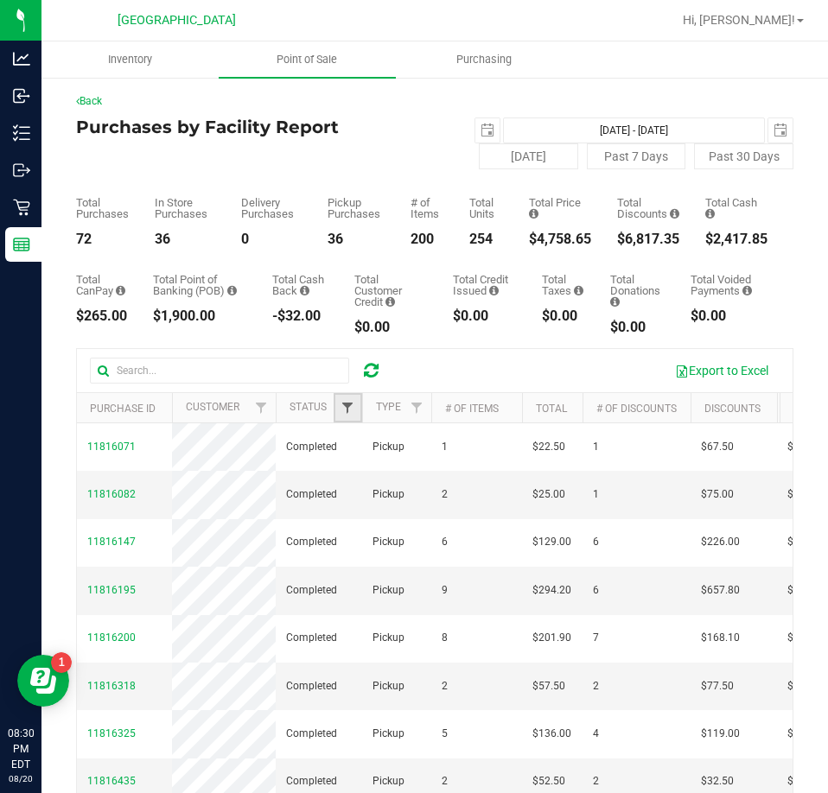
click at [342, 404] on span "Filter" at bounding box center [347, 408] width 14 height 14
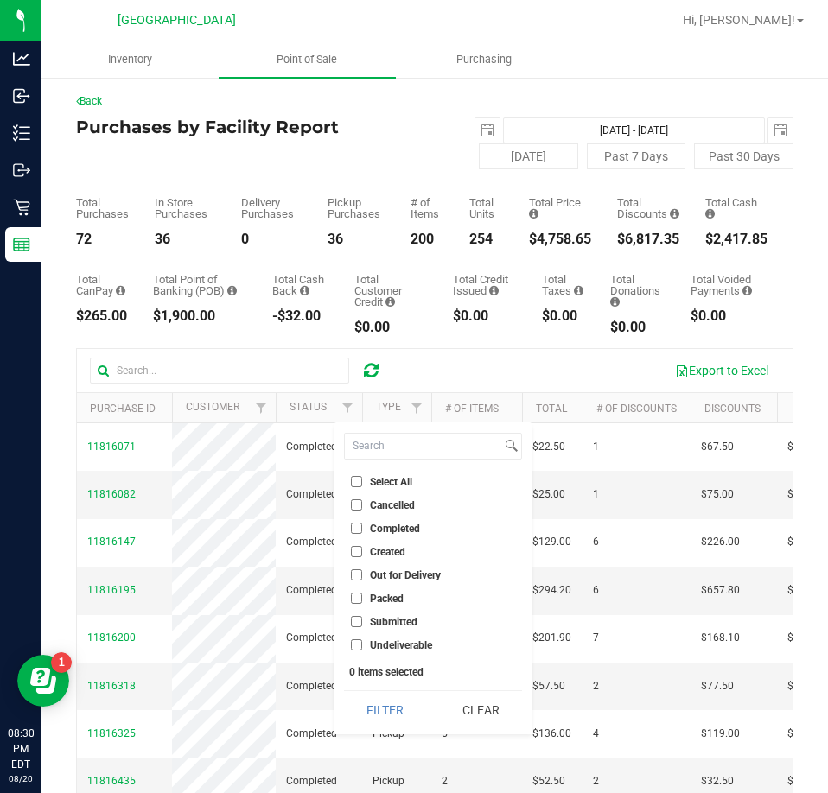
click at [381, 510] on span "Cancelled" at bounding box center [392, 505] width 45 height 10
click at [362, 510] on input "Cancelled" at bounding box center [356, 504] width 11 height 11
checkbox input "true"
click at [408, 704] on button "Filter" at bounding box center [385, 710] width 83 height 38
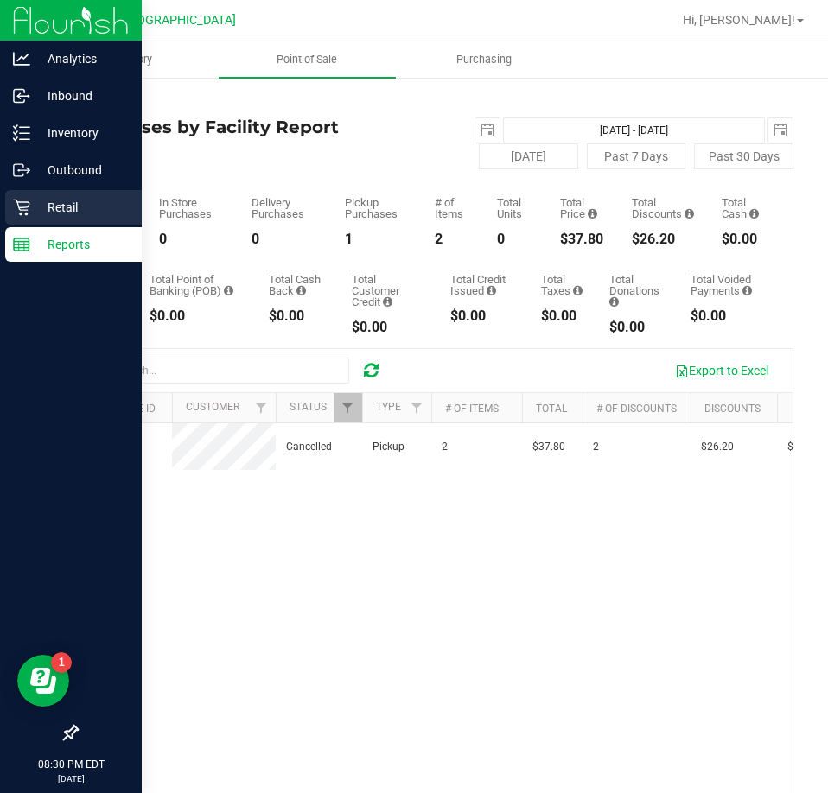
click at [22, 213] on icon at bounding box center [21, 208] width 16 height 16
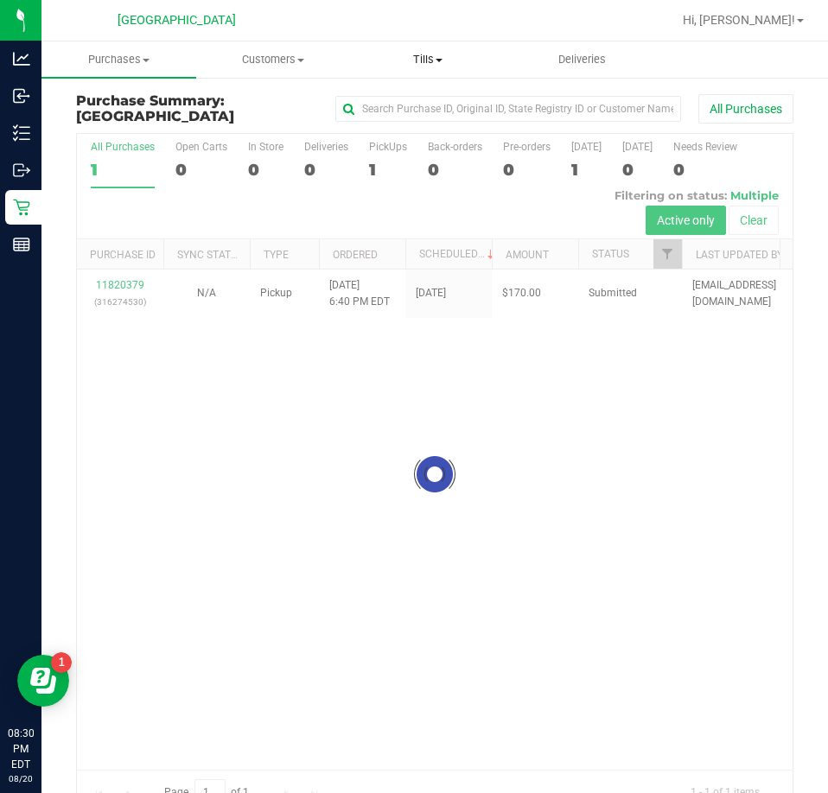
click at [416, 54] on span "Tills" at bounding box center [427, 60] width 153 height 16
click at [404, 103] on span "Manage tills" at bounding box center [408, 104] width 117 height 15
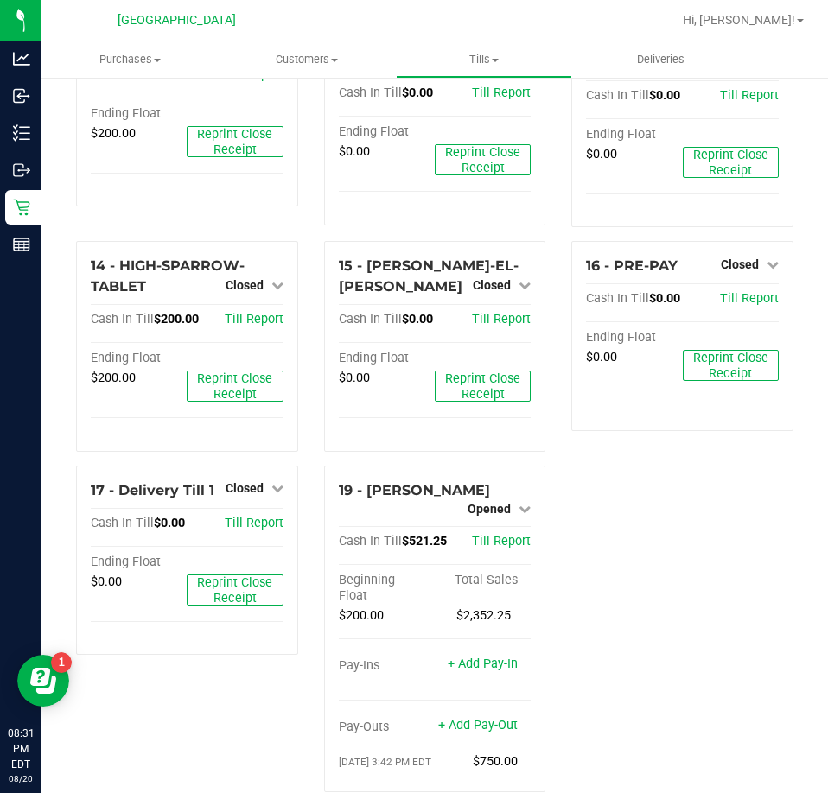
scroll to position [921, 0]
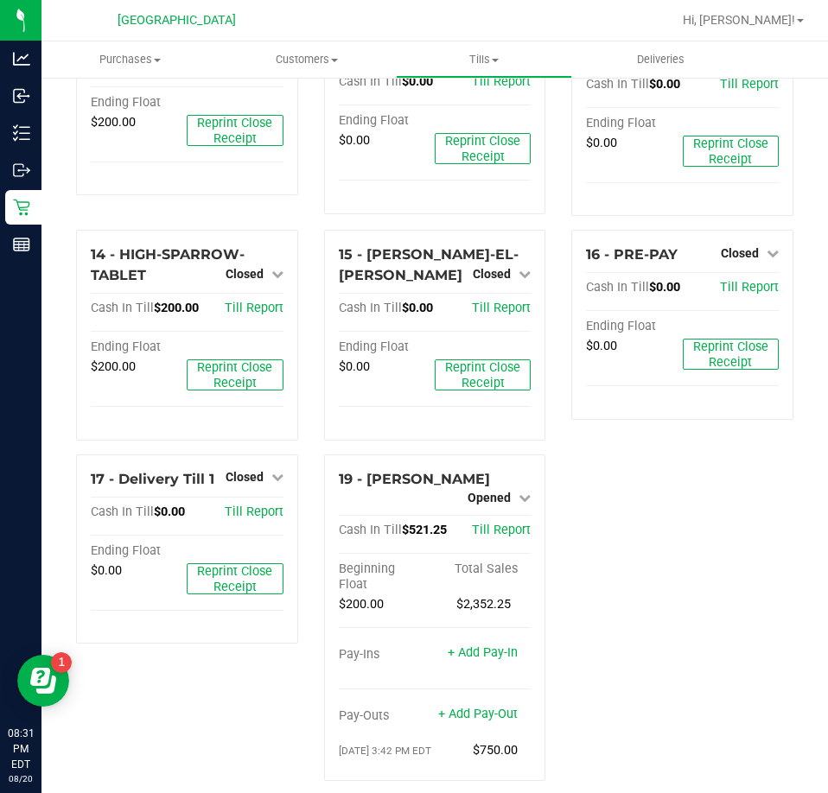
click at [663, 431] on div "16 - PRE-PAY Closed Open Till Cash In Till $0.00 Till Report Ending Float $0.00…" at bounding box center [682, 342] width 248 height 225
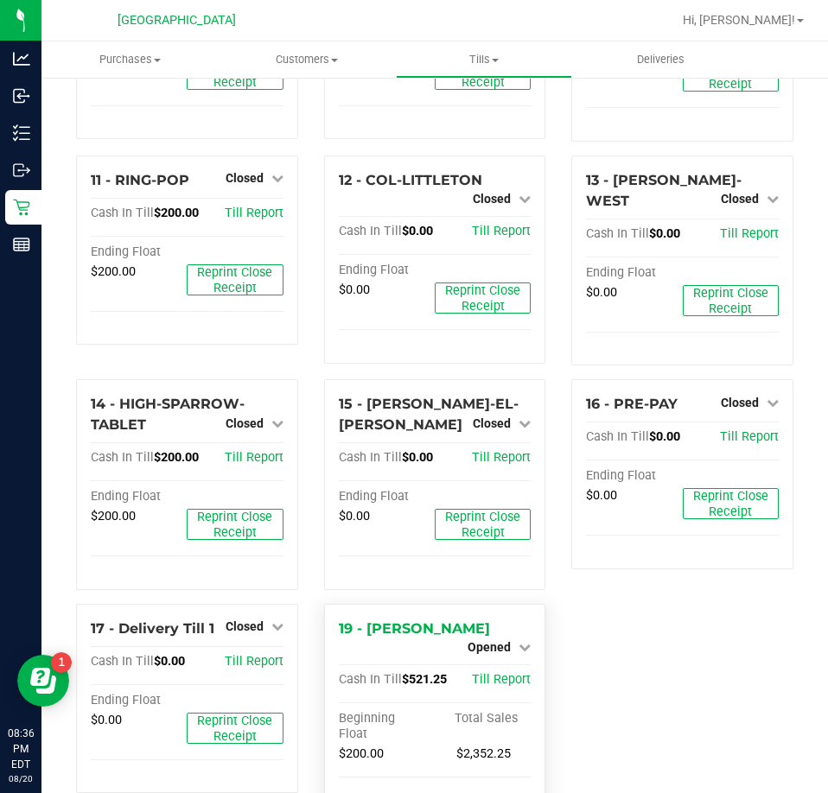
scroll to position [921, 0]
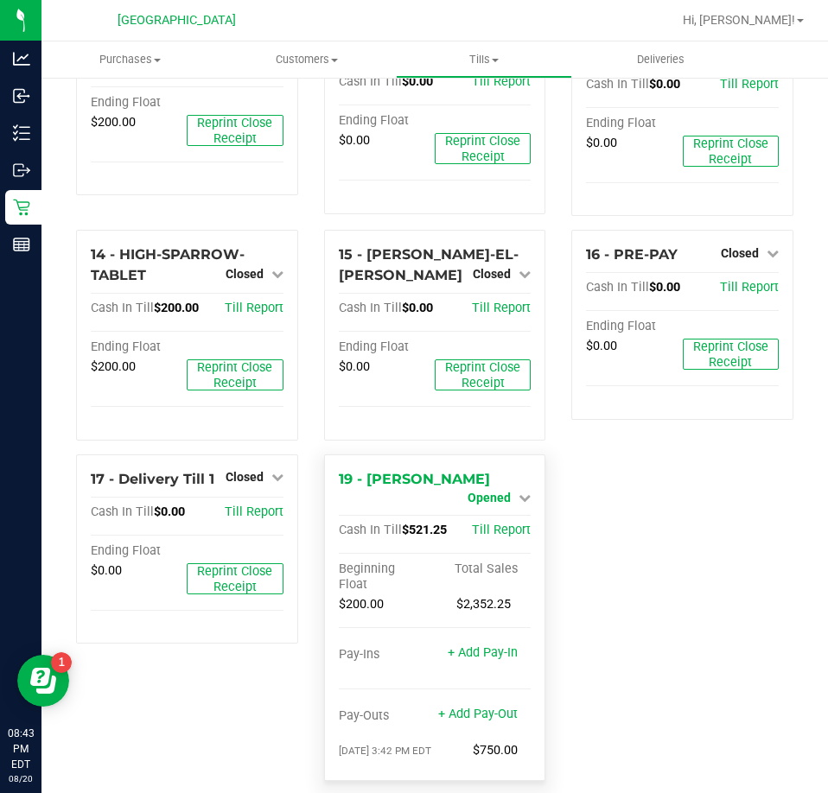
click at [493, 491] on span "Opened" at bounding box center [488, 498] width 43 height 14
click at [485, 505] on link "Close Till" at bounding box center [491, 512] width 47 height 14
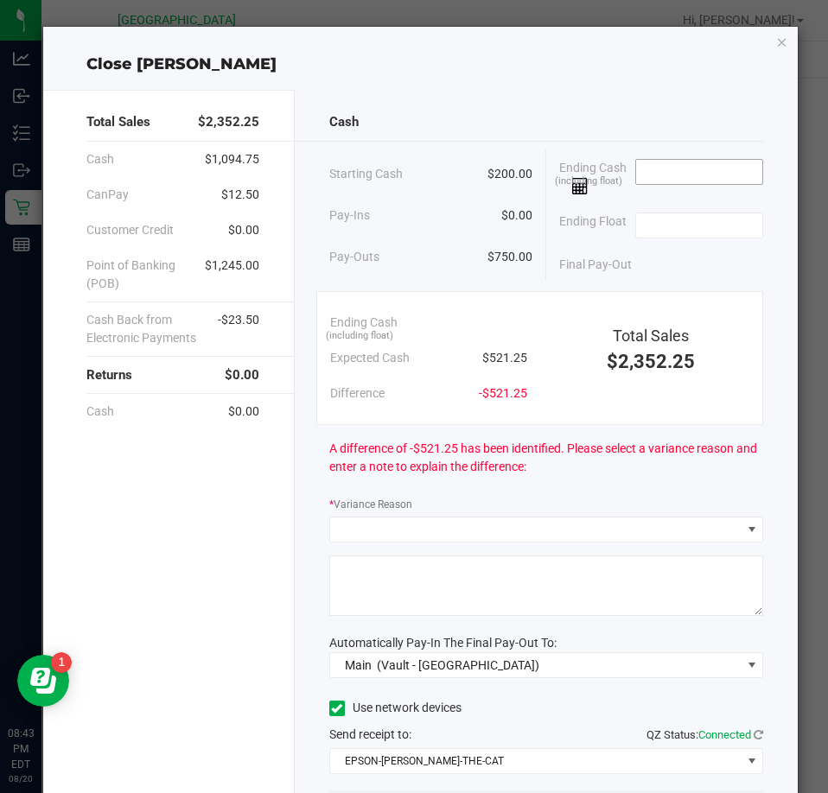
click at [696, 168] on input at bounding box center [699, 172] width 127 height 24
type input "$521.75"
click at [693, 206] on div "Ending Float" at bounding box center [661, 225] width 204 height 43
click at [686, 219] on input at bounding box center [699, 225] width 127 height 24
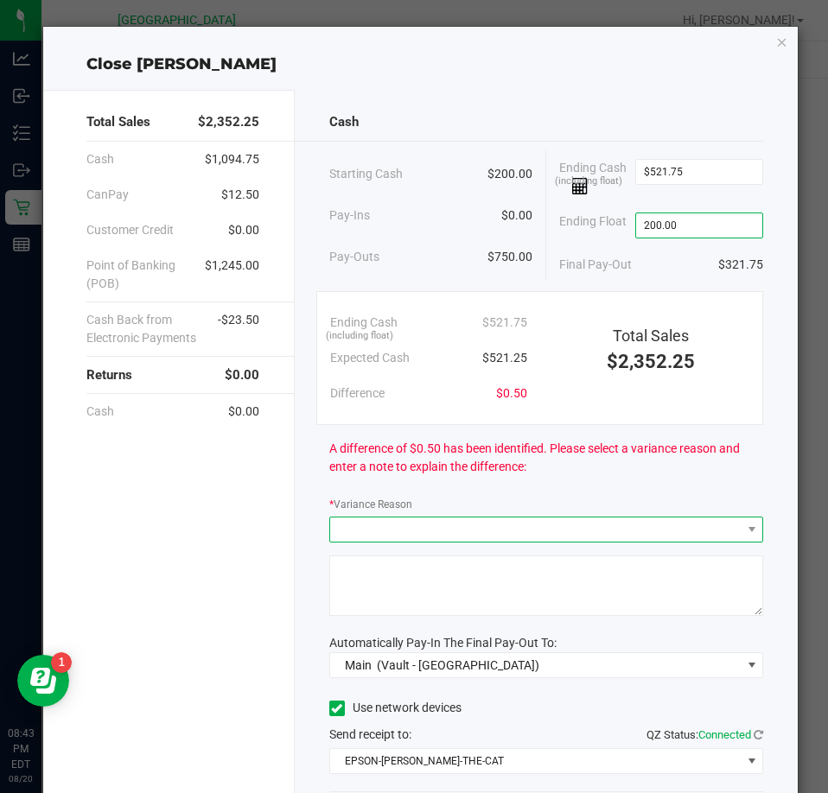
type input "$200.00"
click at [398, 527] on span at bounding box center [535, 530] width 410 height 24
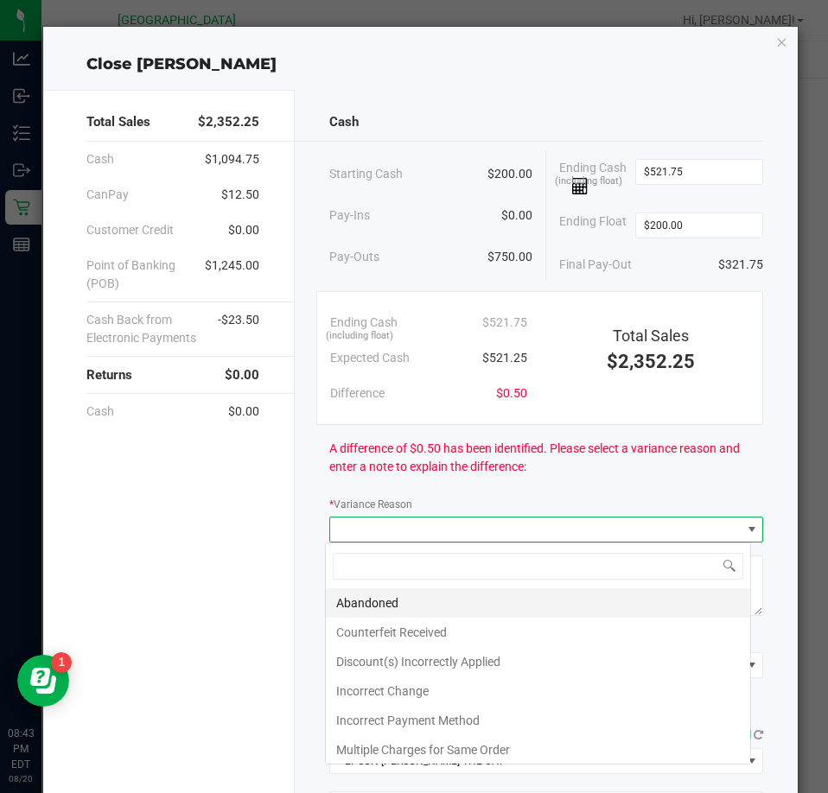
scroll to position [26, 427]
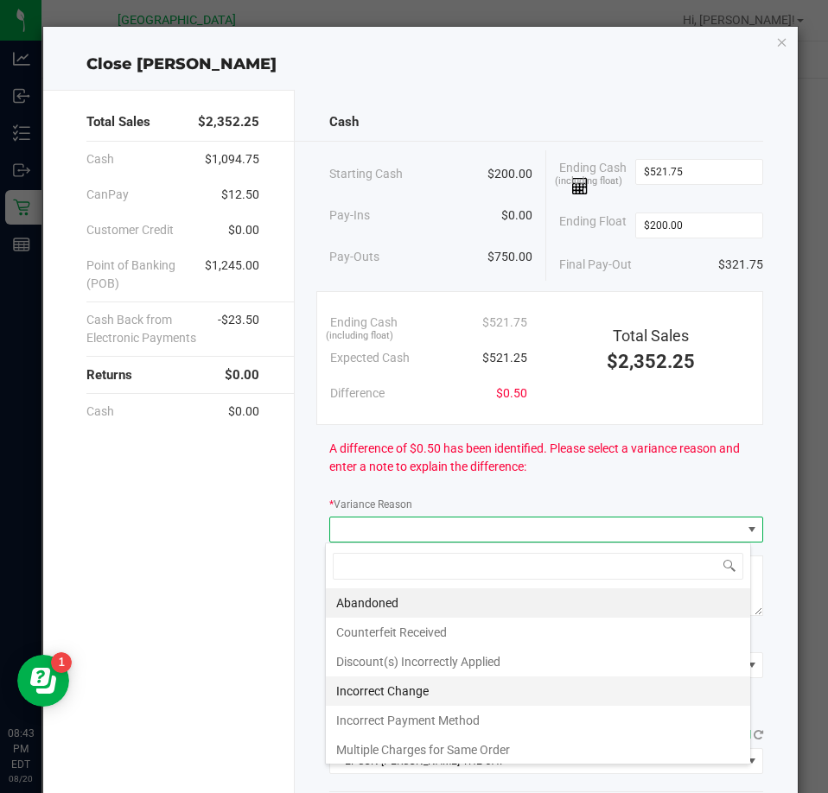
click at [375, 685] on li "Incorrect Change" at bounding box center [538, 691] width 424 height 29
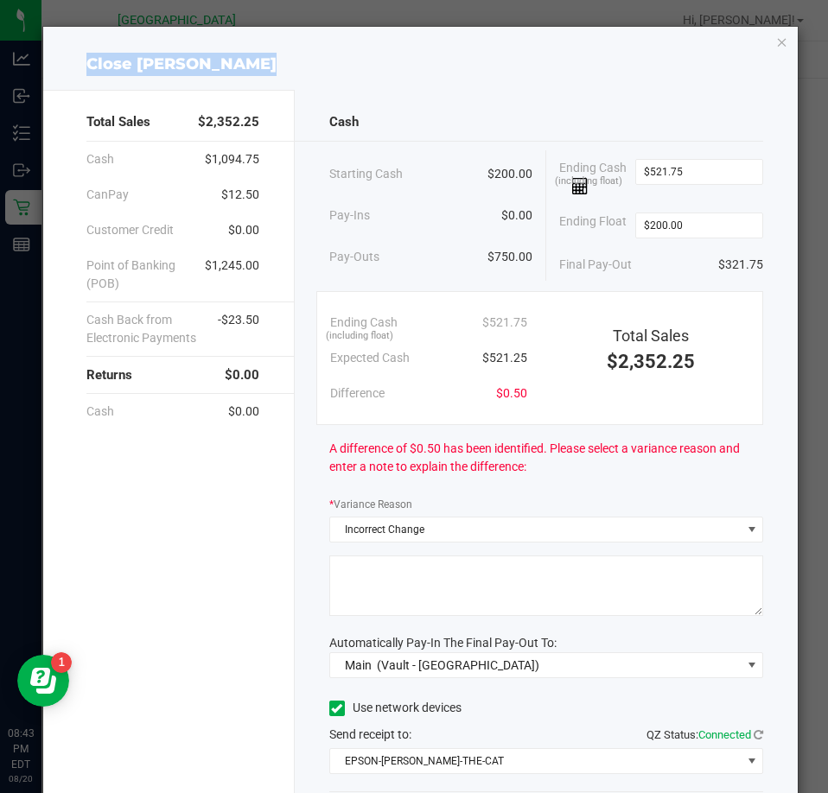
drag, startPoint x: 271, startPoint y: 53, endPoint x: 81, endPoint y: 67, distance: 190.7
click at [81, 67] on div "Close LIONEL-RICHIE" at bounding box center [420, 64] width 755 height 23
copy div "Close LIONEL-RICHIE"
click at [466, 583] on textarea at bounding box center [546, 586] width 434 height 60
paste textarea "Close LIONEL-RICHIE"
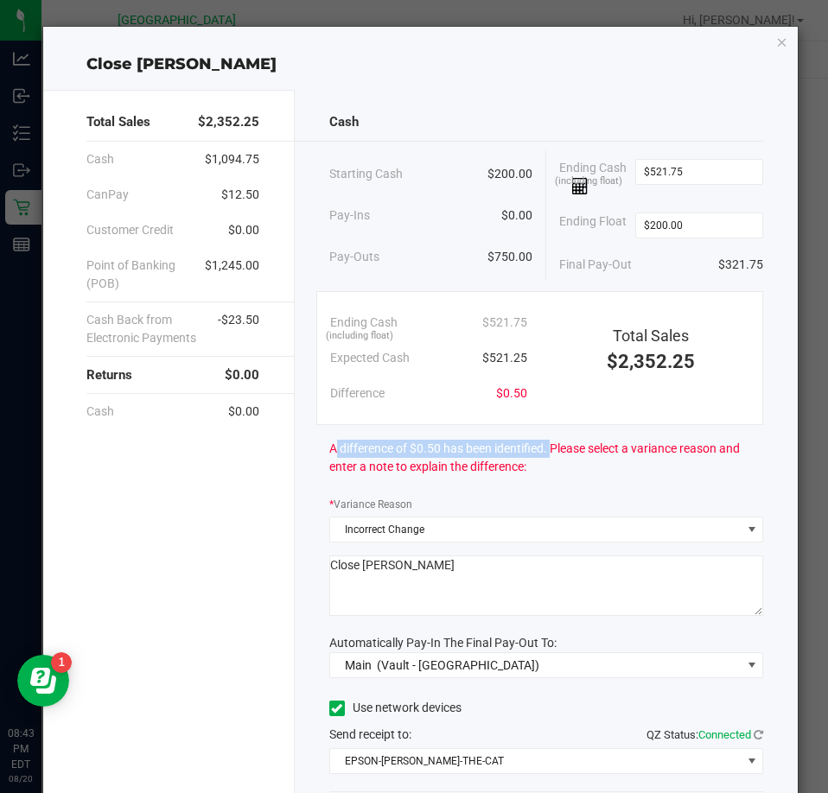
drag, startPoint x: 544, startPoint y: 449, endPoint x: 317, endPoint y: 454, distance: 227.3
click at [317, 454] on div "Cash Starting Cash $200.00 Pay-Ins $0.00 Pay-Outs $750.00 Ending Cash (includin…" at bounding box center [546, 489] width 503 height 798
copy span "A difference of $0.50 has been identified."
click at [462, 559] on textarea at bounding box center [546, 586] width 434 height 60
paste textarea "A difference of $0.50 has been identified."
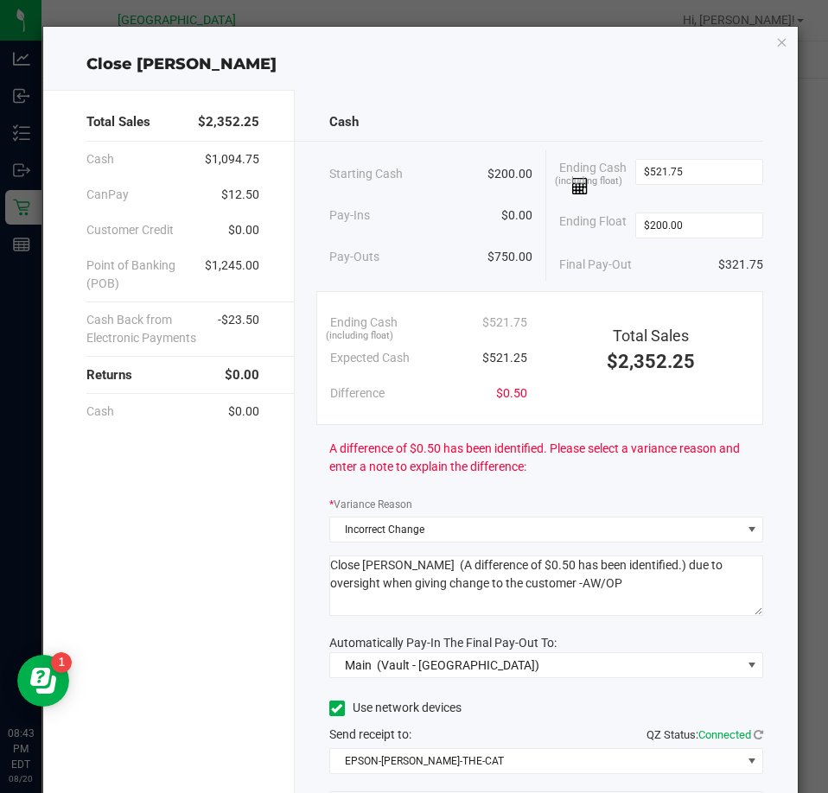
drag, startPoint x: 649, startPoint y: 595, endPoint x: 323, endPoint y: 571, distance: 326.6
click at [323, 571] on div "Cash Starting Cash $200.00 Pay-Ins $0.00 Pay-Outs $750.00 Ending Cash (includin…" at bounding box center [546, 489] width 503 height 798
type textarea "Close LIONEL-RICHIE (A difference of $0.50 has been identified.) due to oversig…"
click at [181, 613] on div "Total Sales $2,352.25 Cash $1,094.75 CanPay $12.50 Customer Credit $0.00 Point …" at bounding box center [168, 489] width 251 height 798
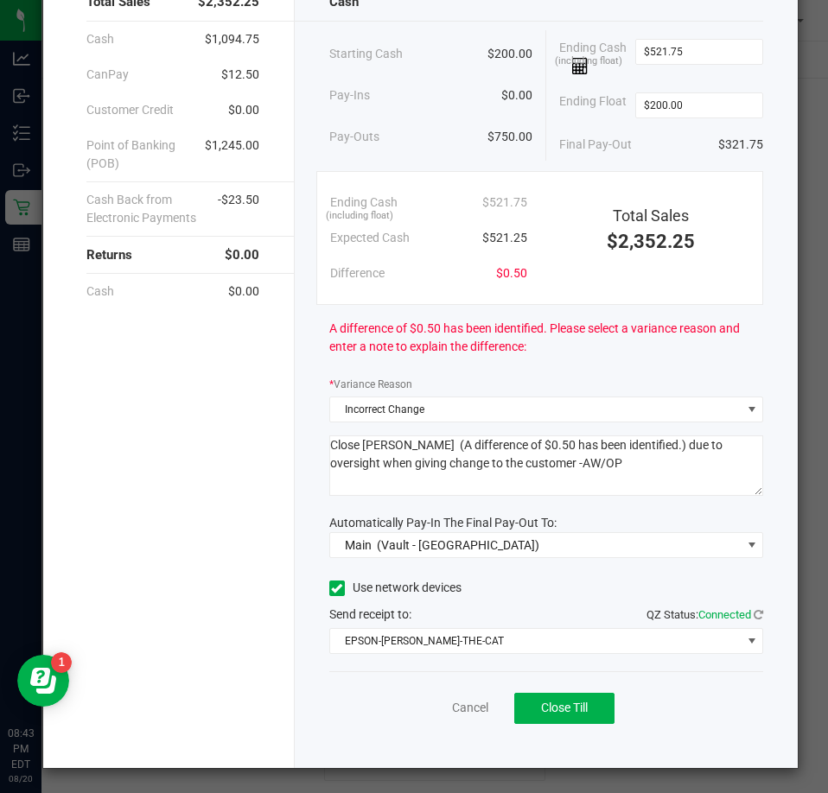
scroll to position [122, 0]
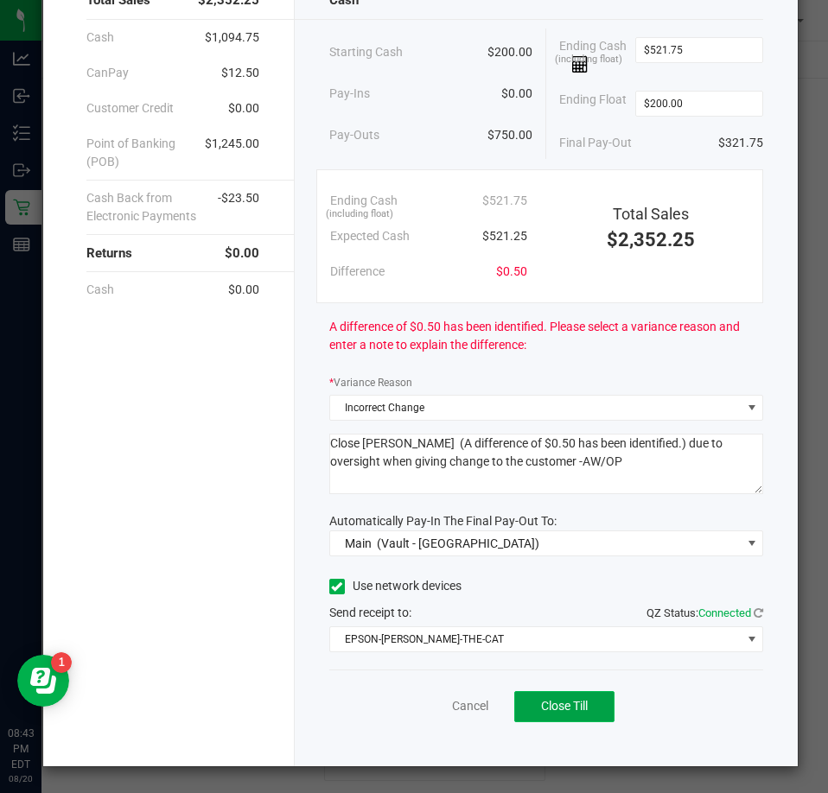
click at [569, 712] on span "Close Till" at bounding box center [564, 706] width 47 height 14
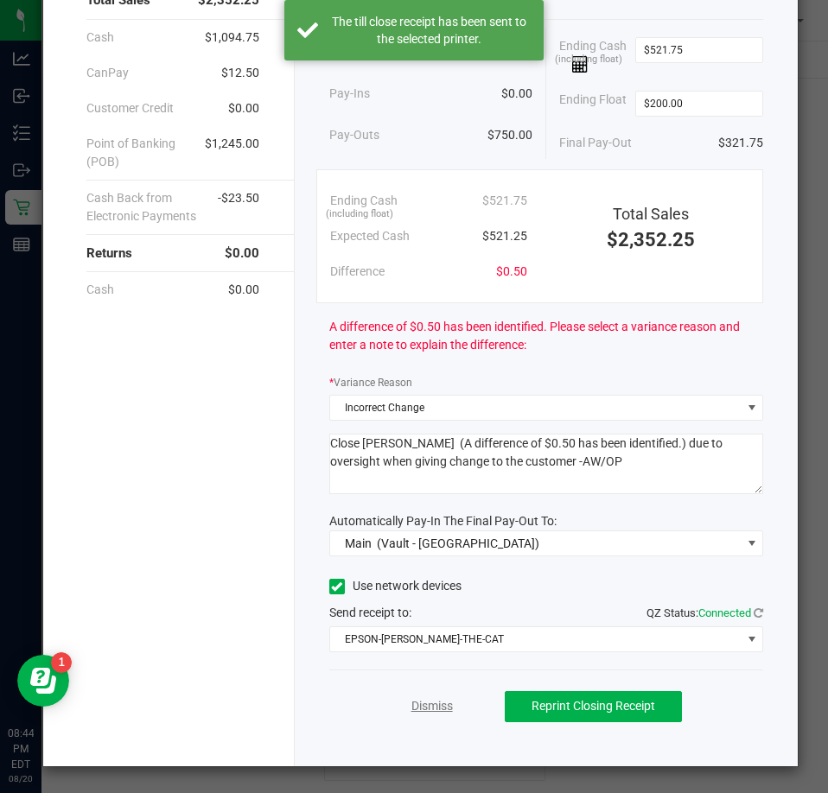
click at [427, 703] on link "Dismiss" at bounding box center [431, 706] width 41 height 18
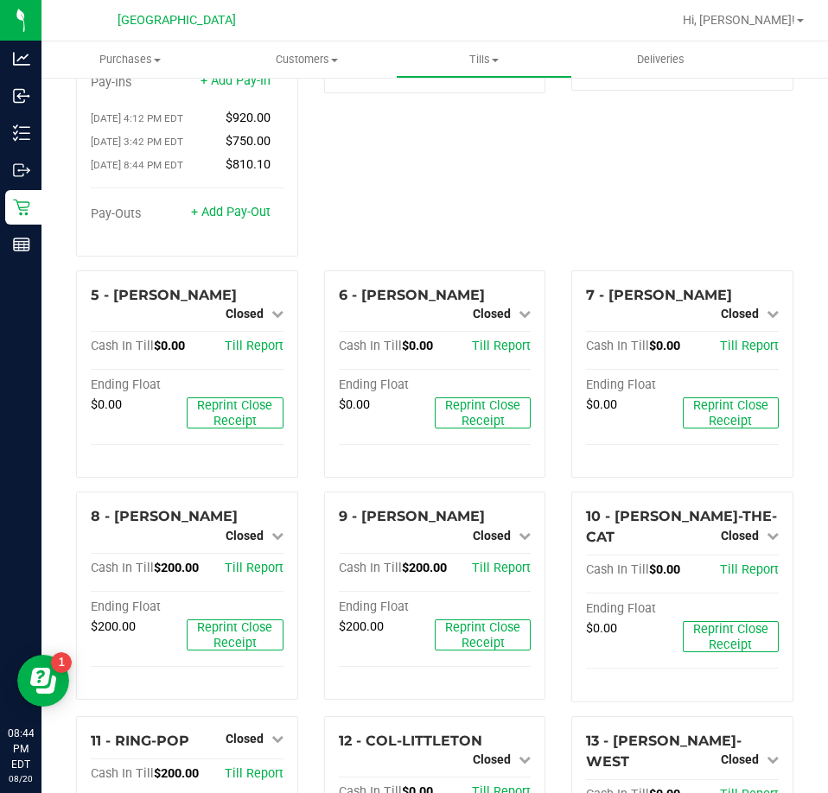
scroll to position [0, 0]
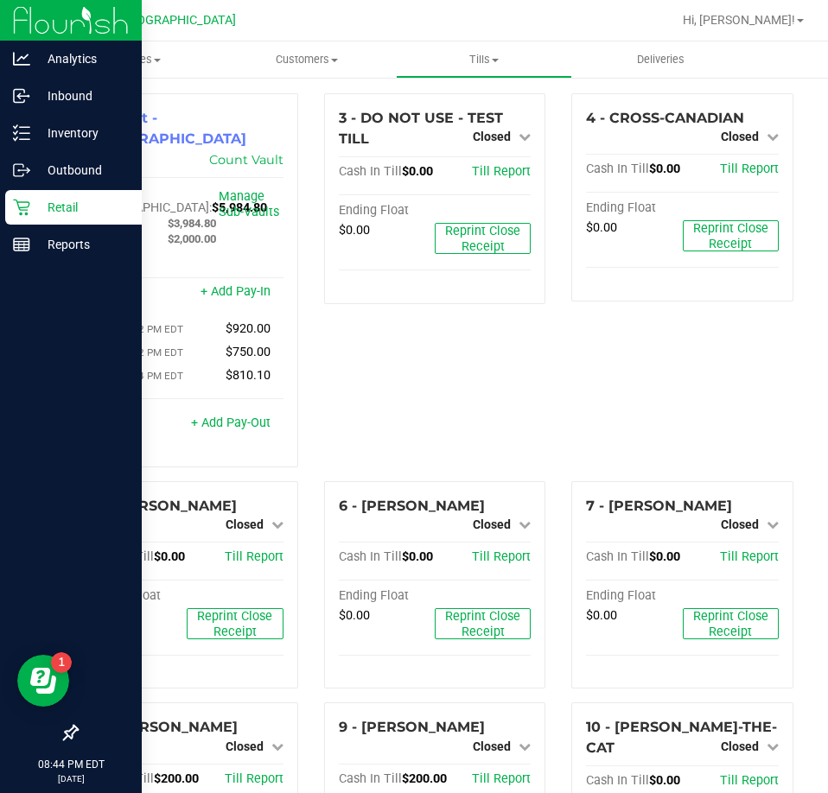
click at [35, 201] on p "Retail" at bounding box center [82, 207] width 104 height 21
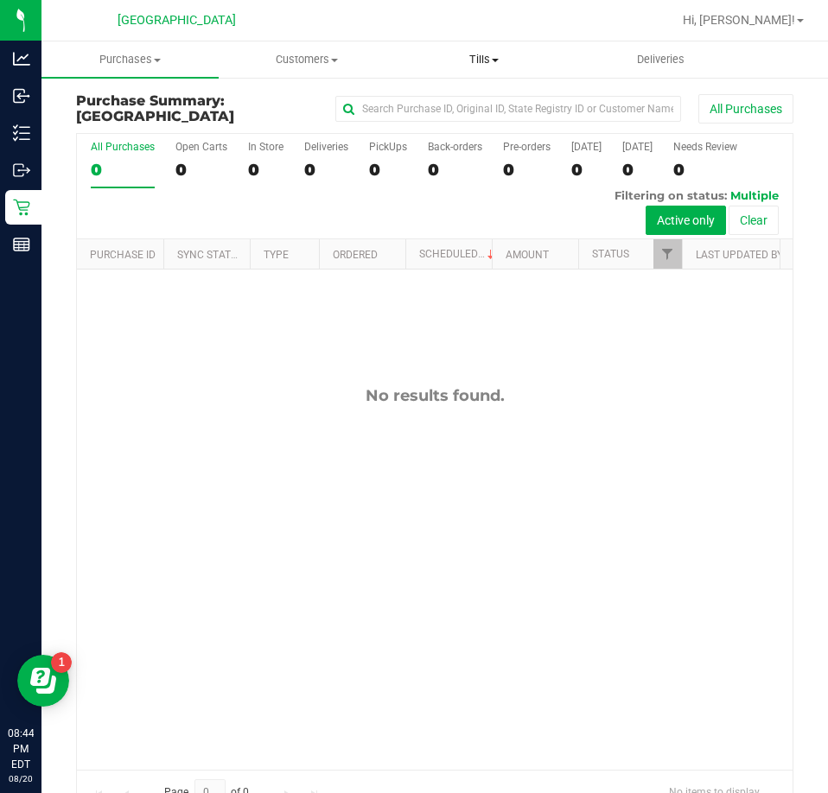
click at [480, 65] on span "Tills" at bounding box center [484, 60] width 175 height 16
click at [439, 116] on li "Reconcile e-payments" at bounding box center [484, 125] width 177 height 21
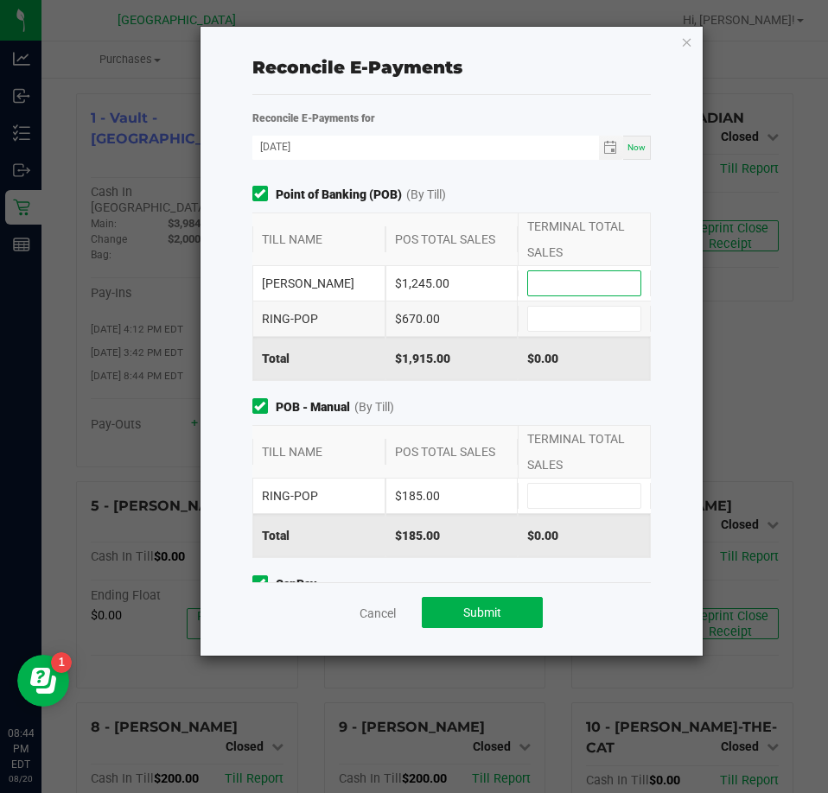
click at [546, 280] on input at bounding box center [584, 283] width 112 height 24
type input "$1,245.00"
click at [594, 315] on input at bounding box center [584, 319] width 112 height 24
click at [541, 320] on input at bounding box center [584, 319] width 112 height 24
type input "$670.00"
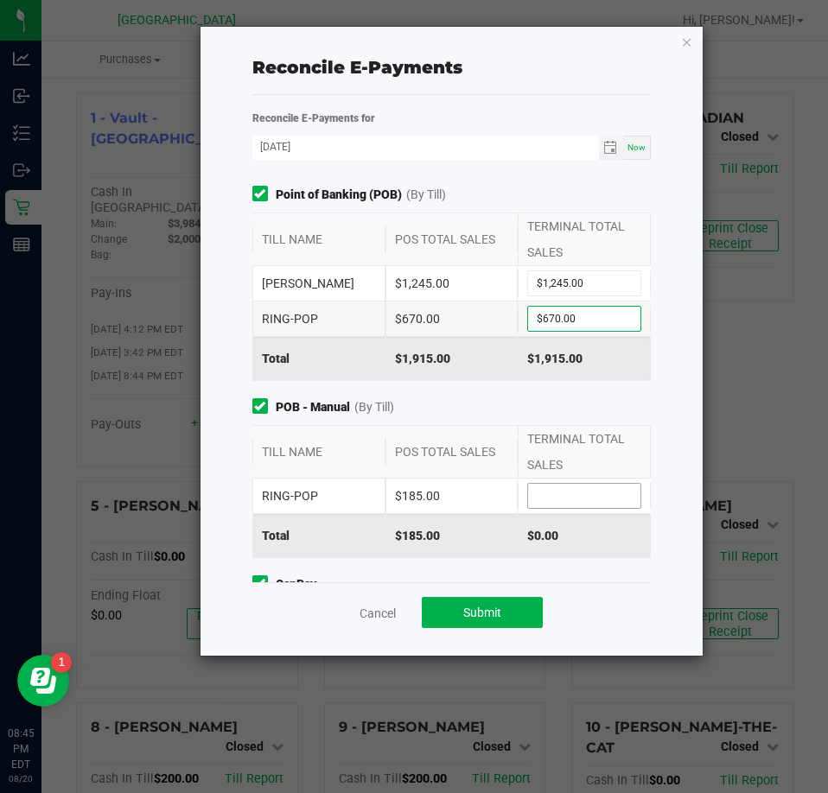
click at [579, 492] on input at bounding box center [584, 496] width 112 height 24
type input "$185.00"
click at [680, 507] on div "Reconcile E-Payments Reconcile E-Payments for 08/20/2025 Now Point of Banking (…" at bounding box center [451, 341] width 503 height 629
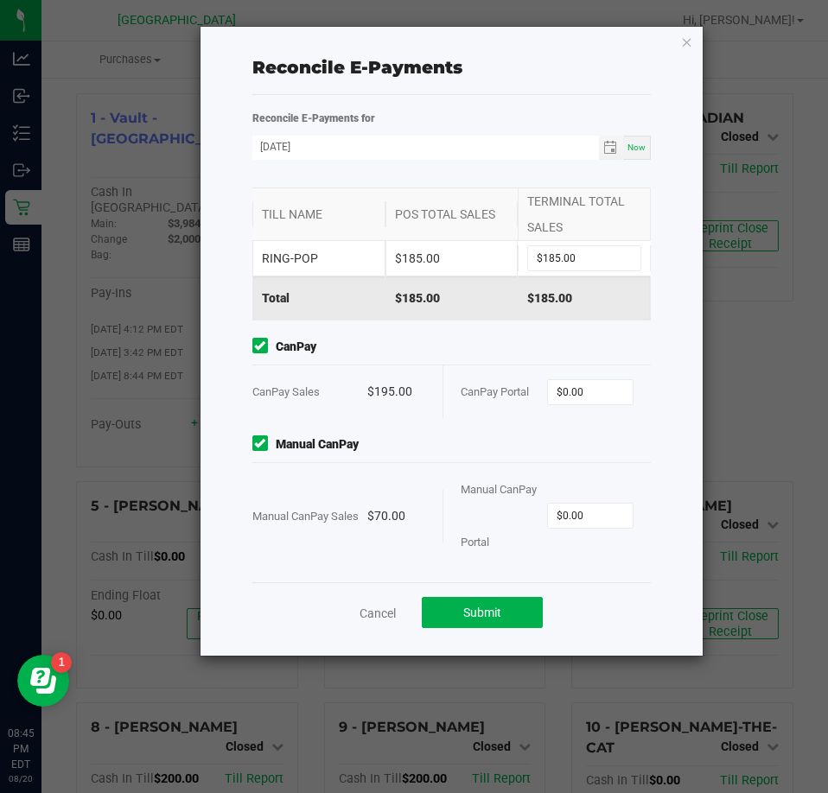
scroll to position [238, 0]
click at [568, 397] on input "0" at bounding box center [590, 391] width 85 height 24
type input "0"
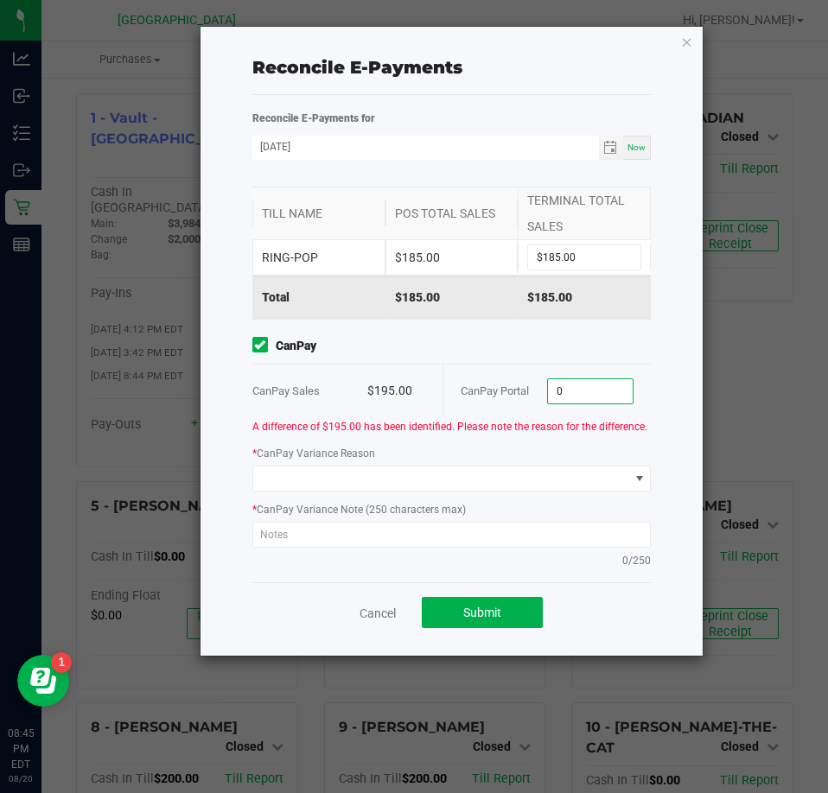
click at [555, 401] on input "0" at bounding box center [590, 391] width 85 height 24
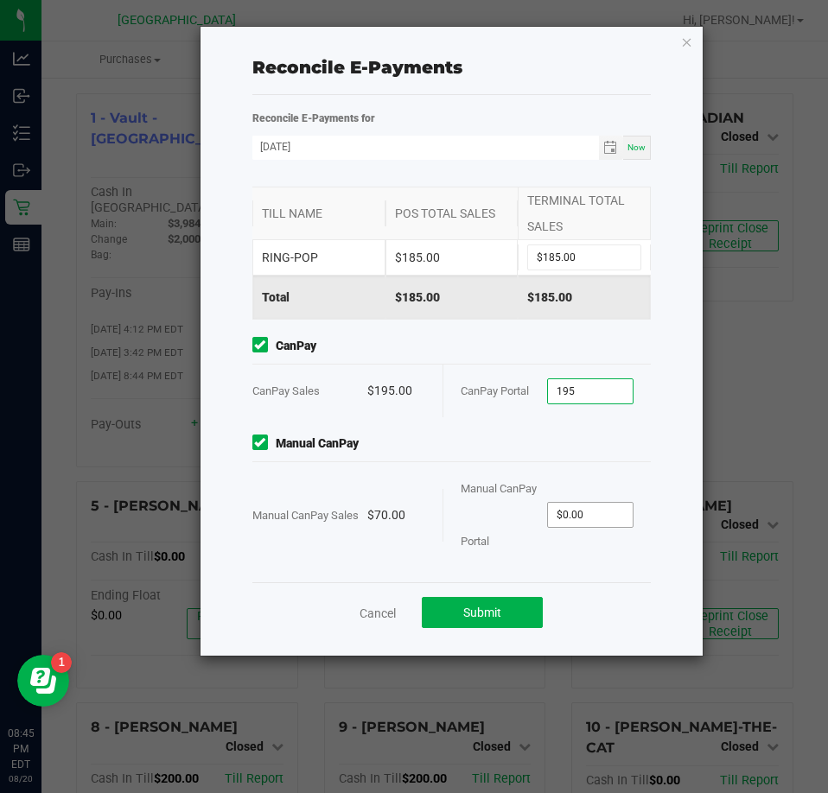
type input "$195.00"
click at [586, 514] on input "0" at bounding box center [590, 515] width 85 height 24
type input "$70.00"
click at [674, 461] on div "Reconcile E-Payments Reconcile E-Payments for 08/20/2025 Now Point of Banking (…" at bounding box center [451, 341] width 503 height 629
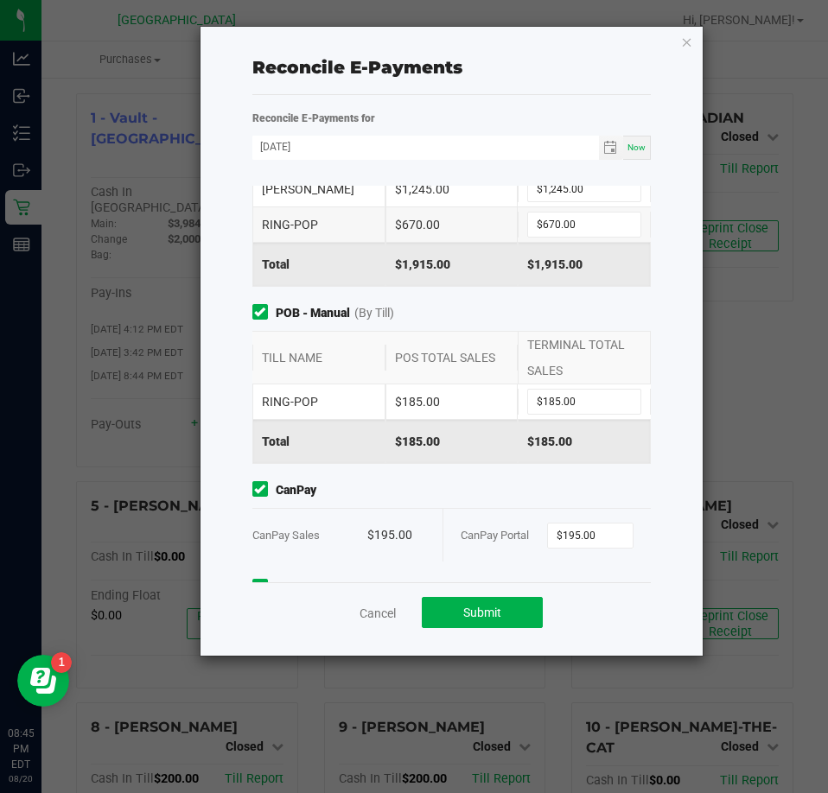
scroll to position [0, 0]
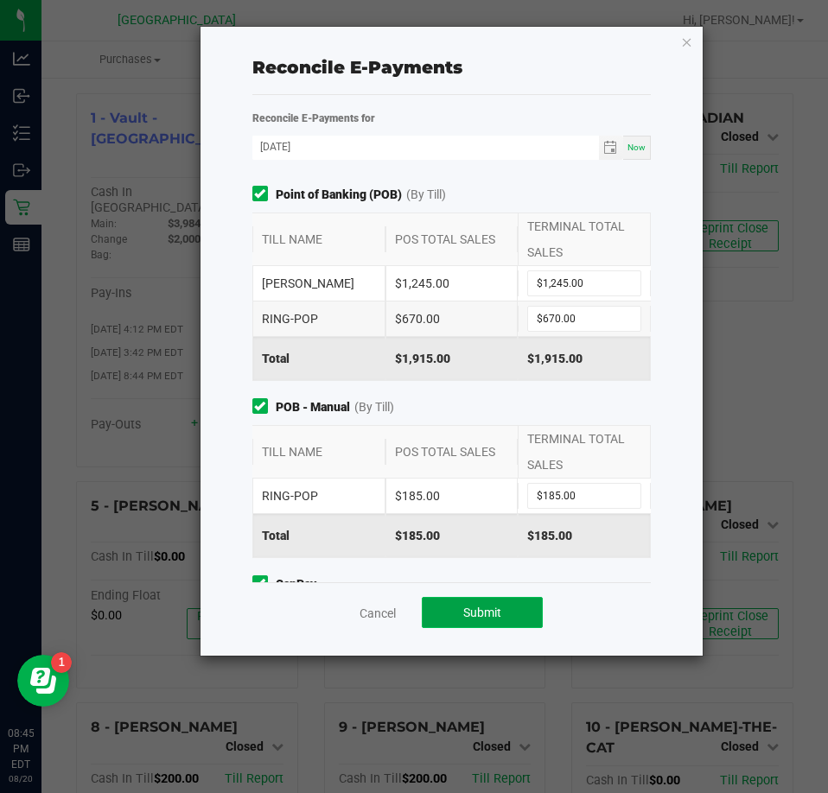
click at [490, 607] on span "Submit" at bounding box center [482, 613] width 38 height 14
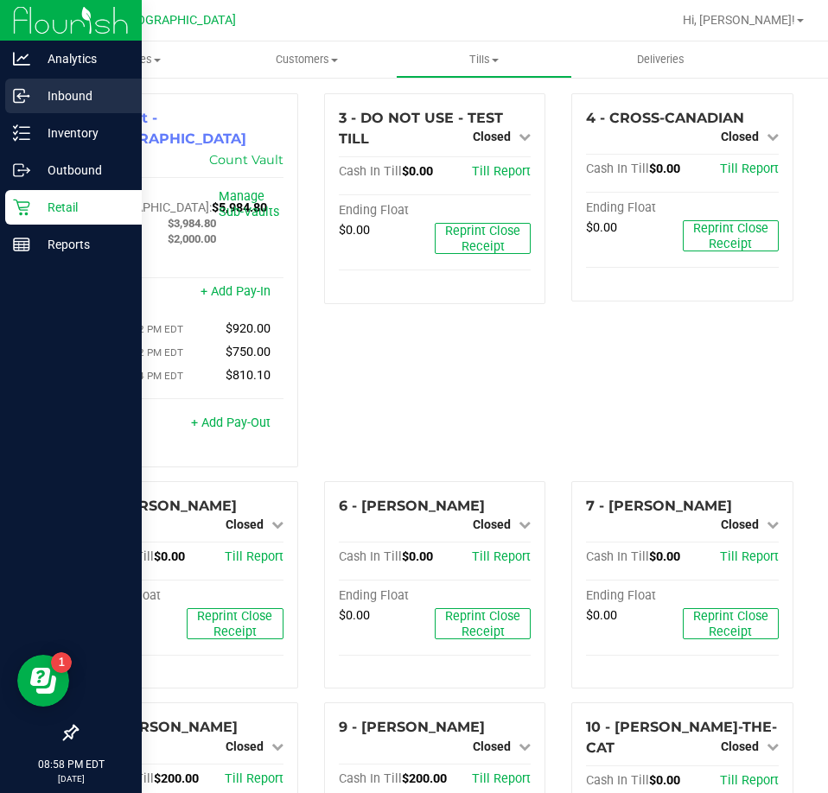
click at [58, 113] on link "Inbound" at bounding box center [71, 97] width 142 height 37
click at [54, 126] on p "Inventory" at bounding box center [82, 133] width 104 height 21
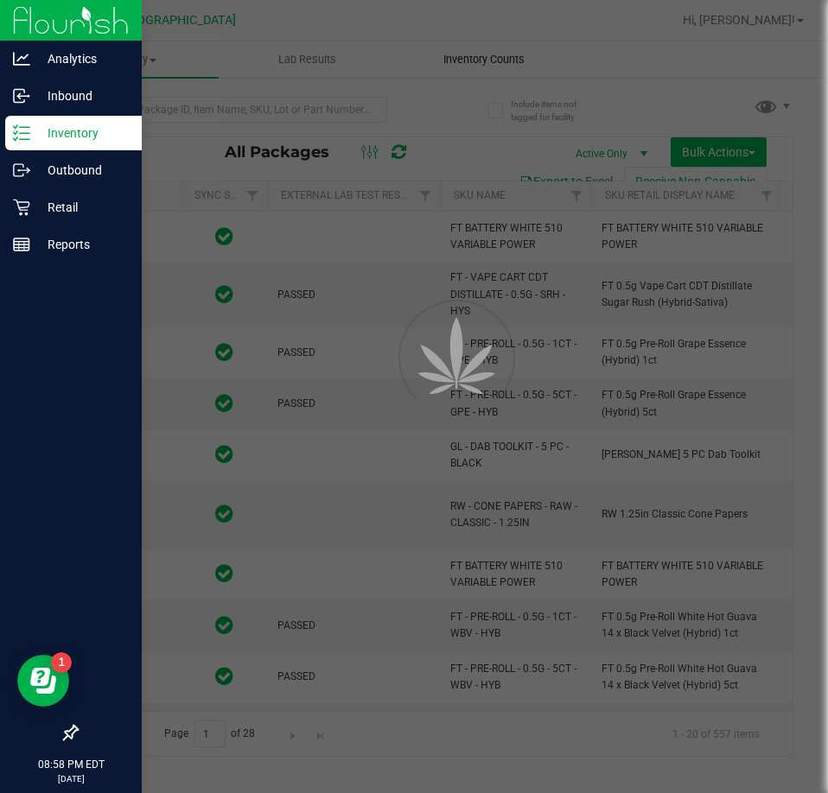
click at [495, 51] on div at bounding box center [414, 396] width 828 height 793
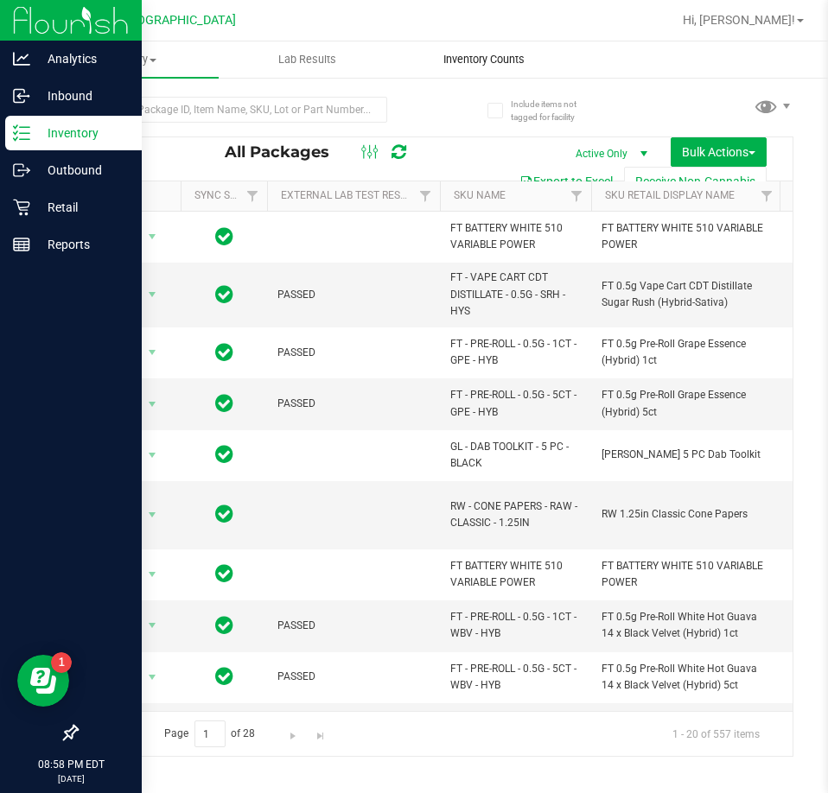
click at [495, 60] on span "Inventory Counts" at bounding box center [484, 60] width 128 height 16
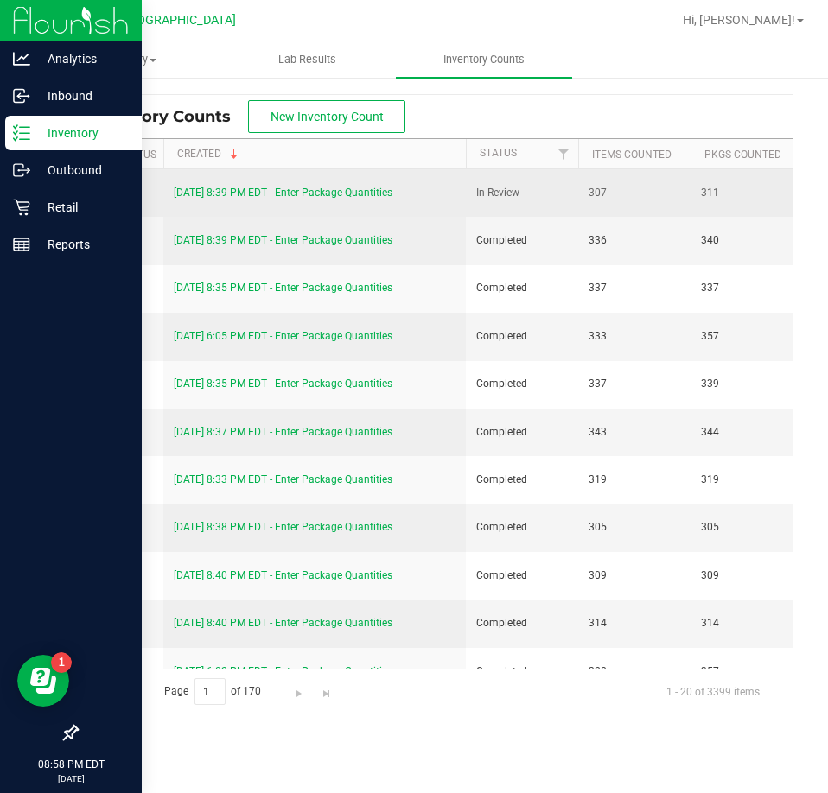
click at [265, 190] on link "8/20/25 8:39 PM EDT - Enter Package Quantities" at bounding box center [283, 193] width 219 height 12
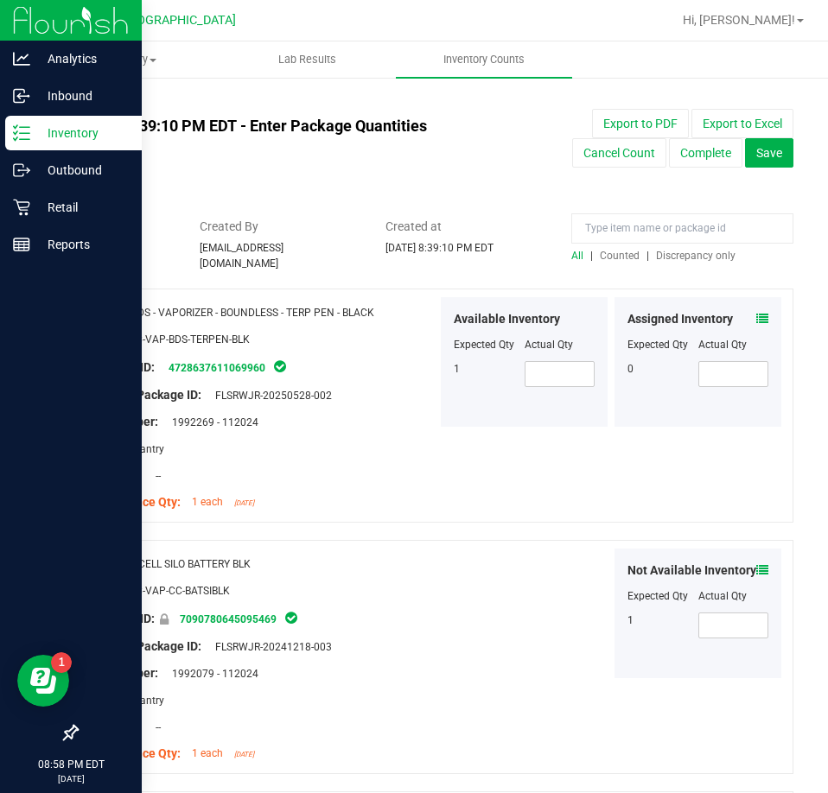
click at [702, 250] on span "Discrepancy only" at bounding box center [695, 256] width 79 height 12
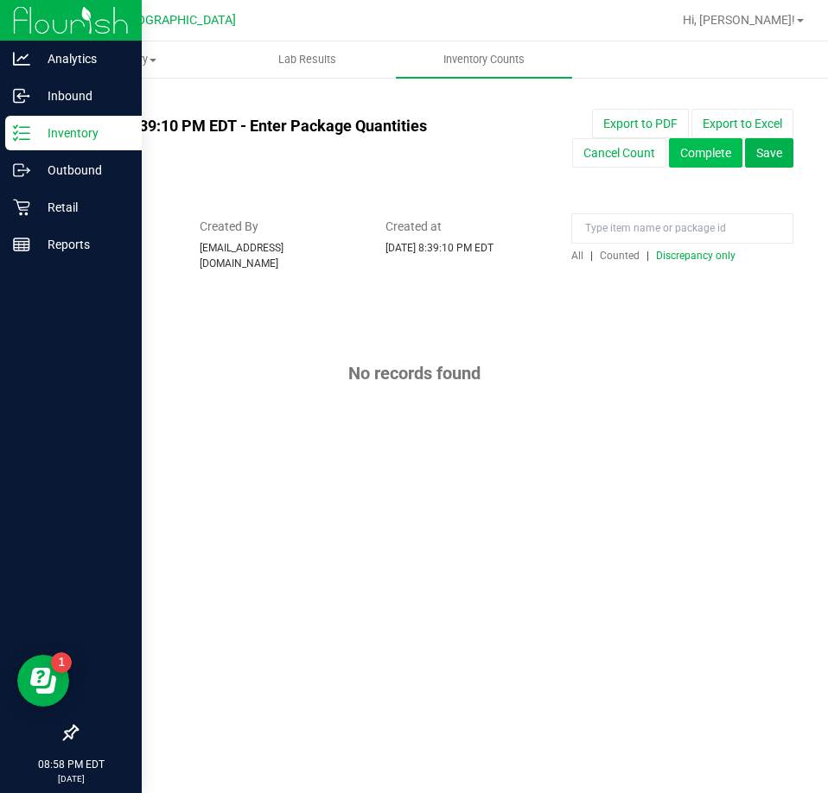
click at [710, 153] on button "Complete" at bounding box center [705, 152] width 73 height 29
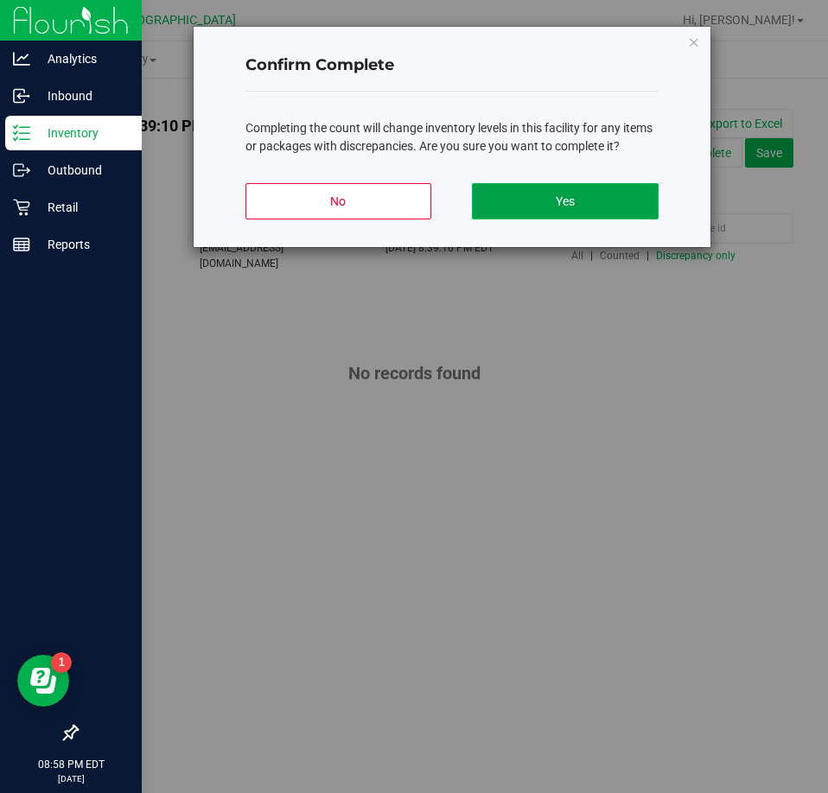
click at [621, 201] on button "Yes" at bounding box center [565, 201] width 186 height 36
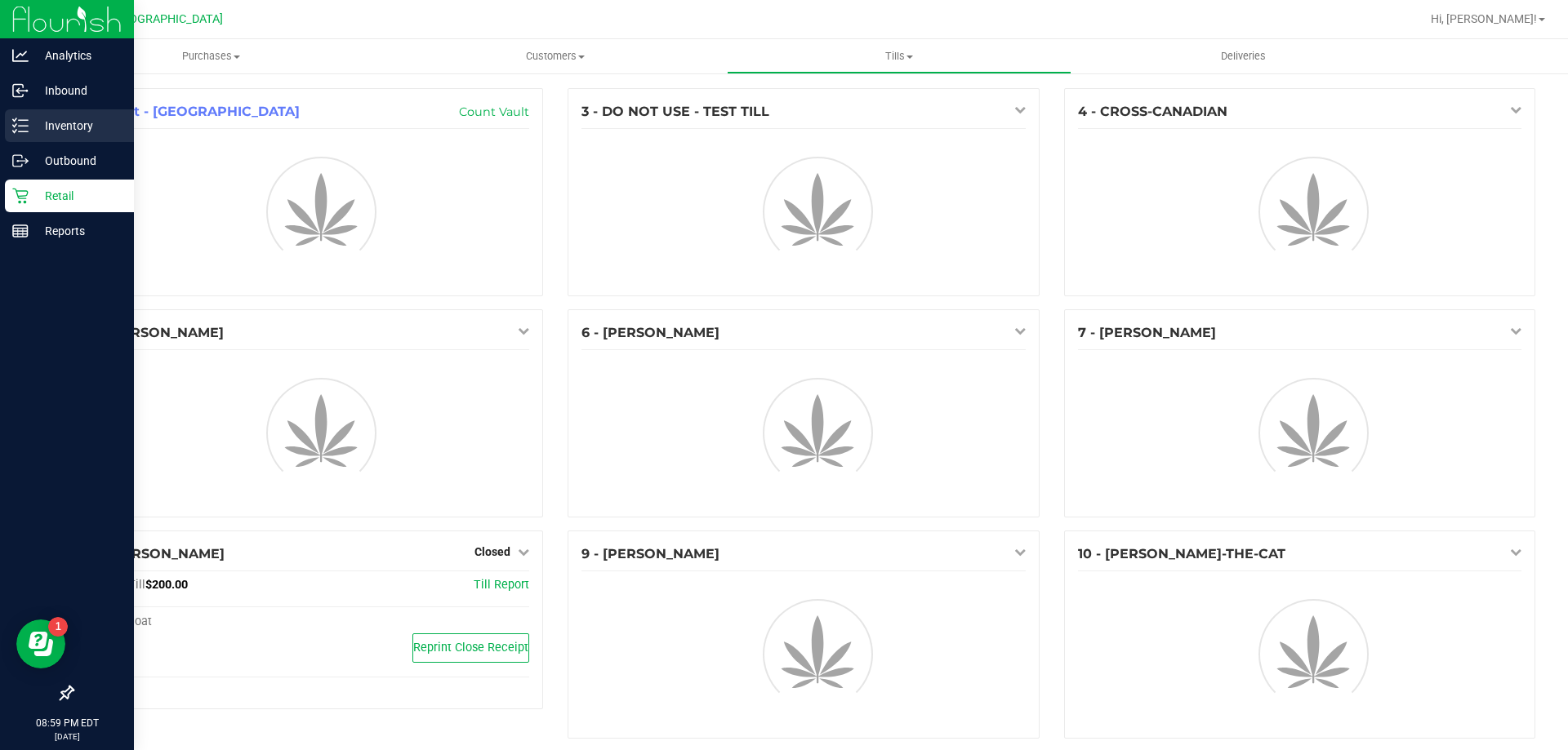
click at [62, 117] on p "Inventory" at bounding box center [78, 126] width 98 height 20
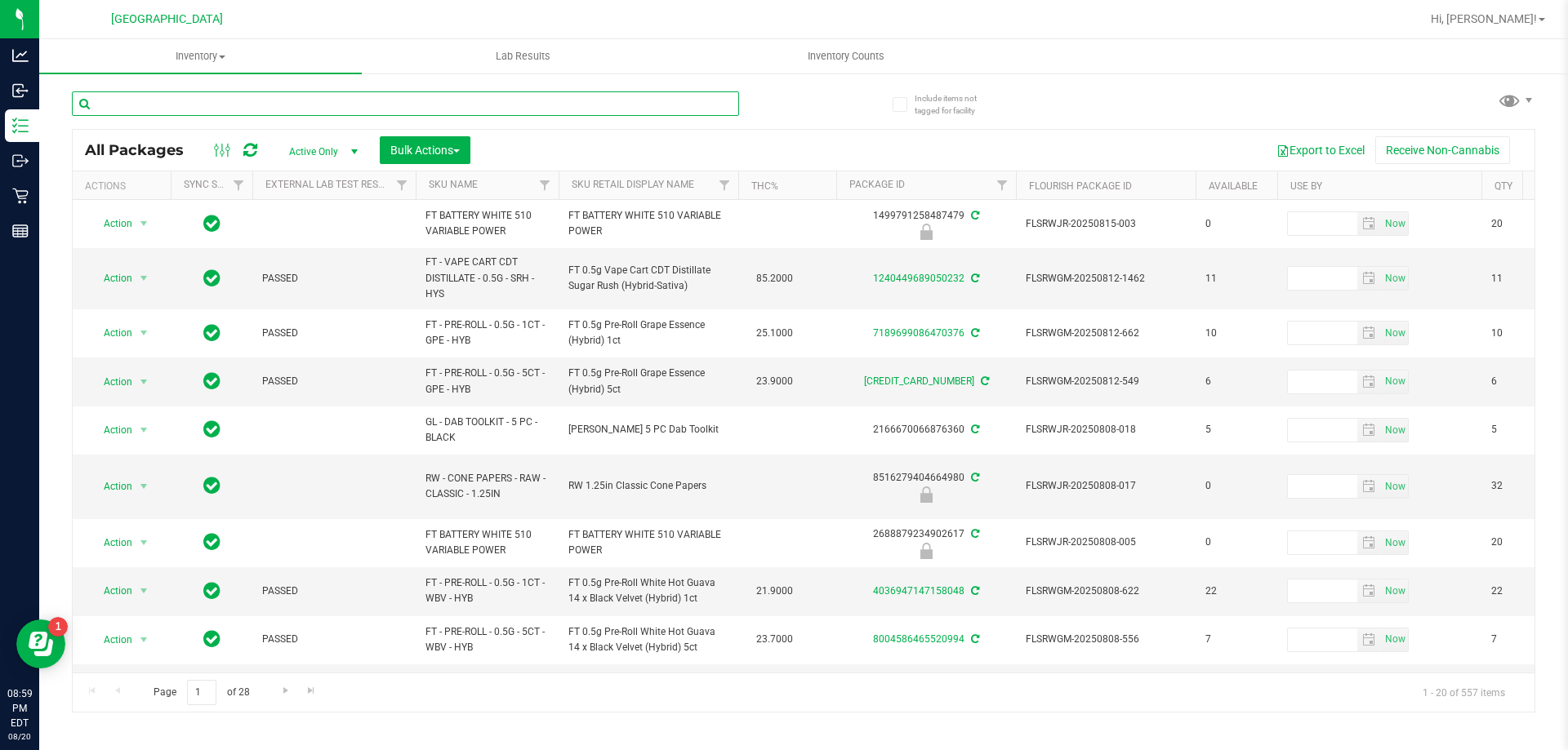
click at [186, 93] on input "text" at bounding box center [405, 104] width 667 height 25
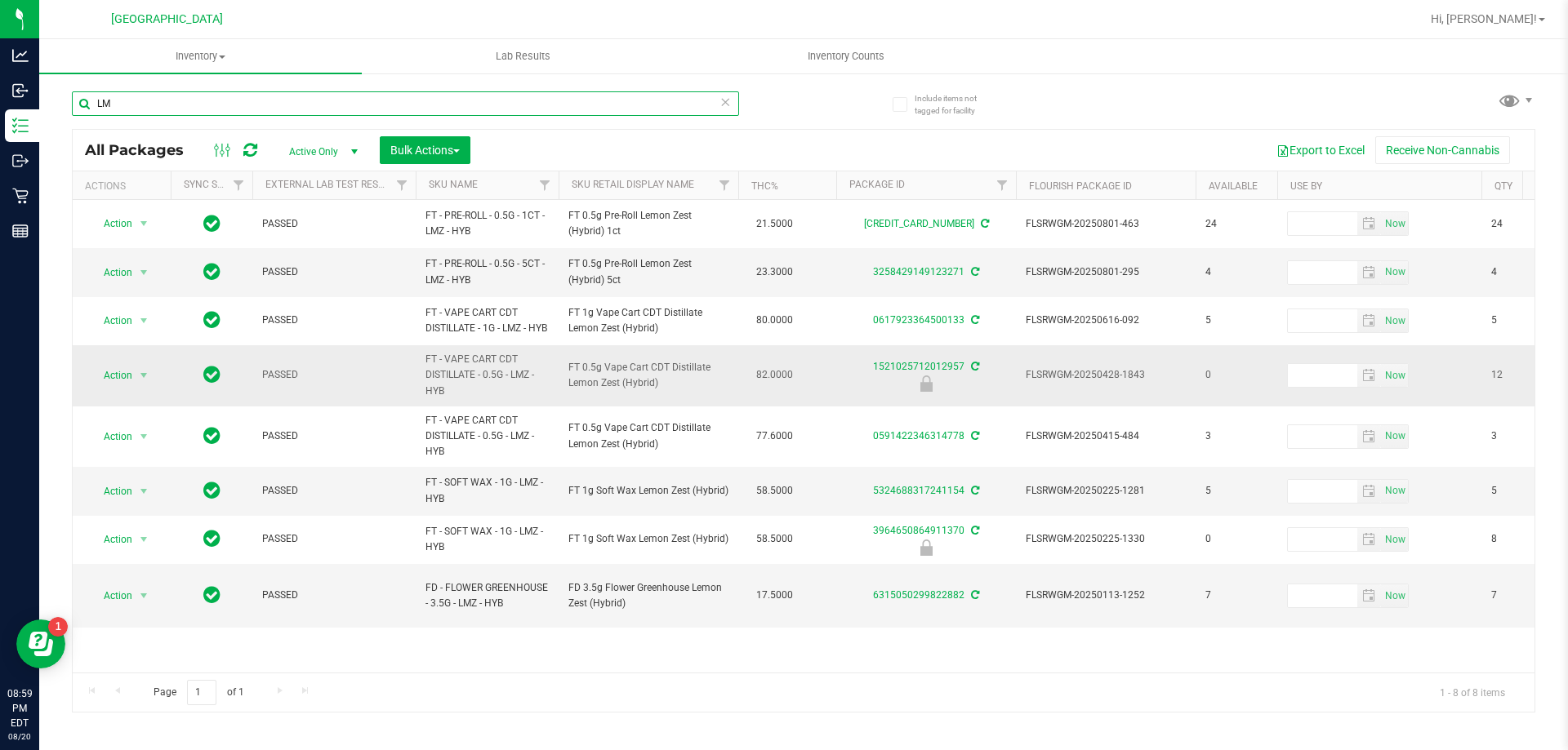
type input "L"
type input "f"
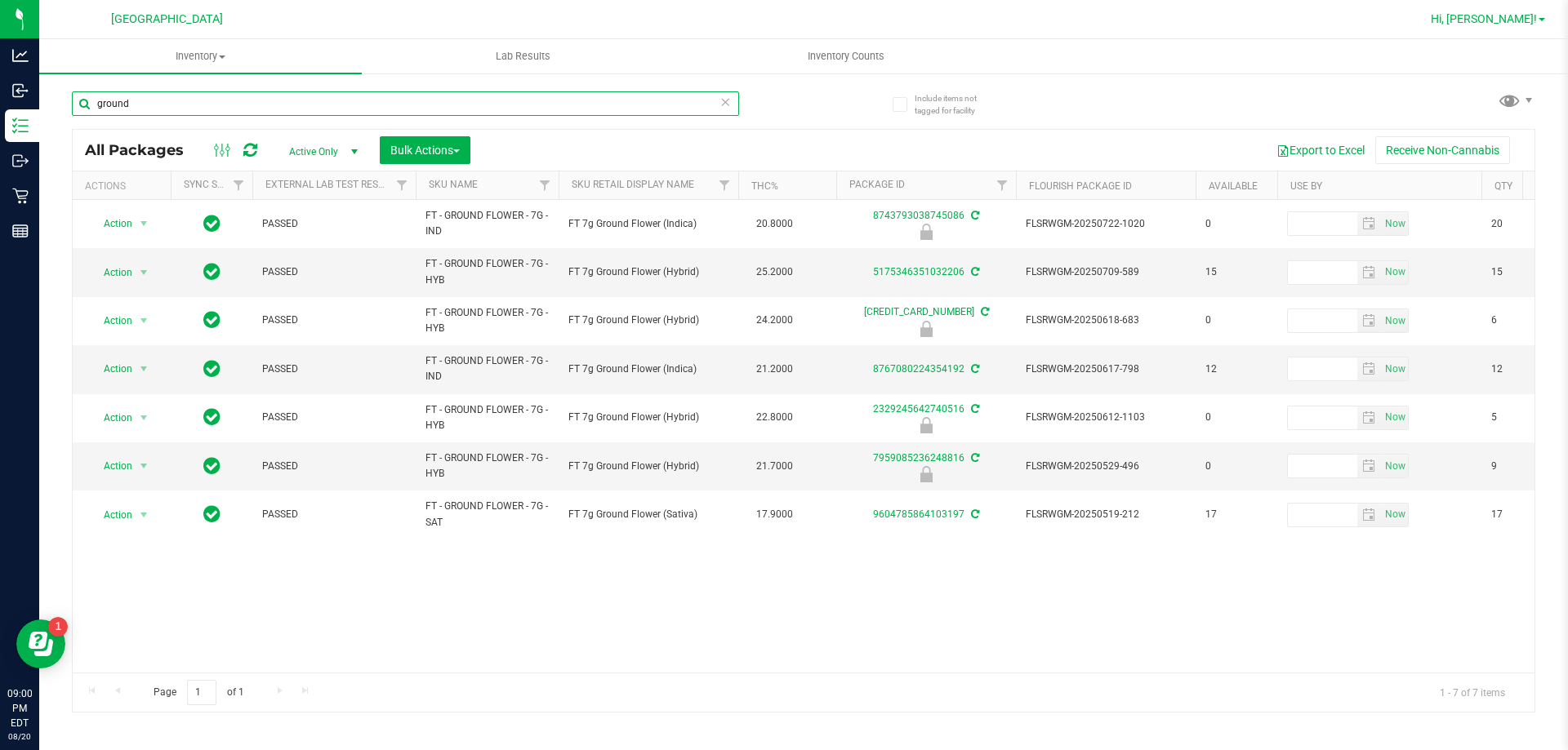
type input "ground"
click at [782, 13] on span "Hi, [PERSON_NAME]!" at bounding box center [1484, 19] width 106 height 13
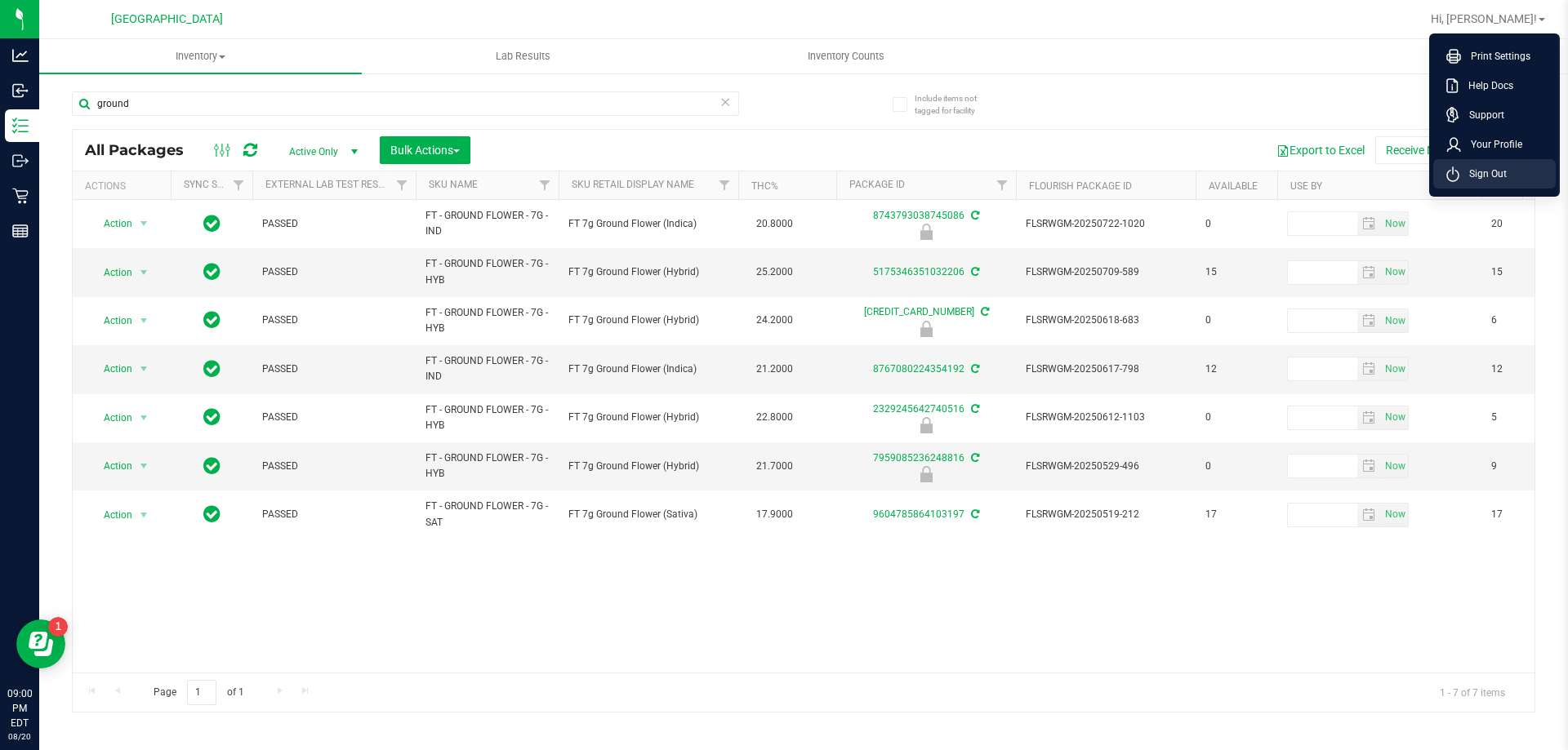
click at [782, 177] on span "Sign Out" at bounding box center [1483, 173] width 47 height 16
